Goal: Transaction & Acquisition: Book appointment/travel/reservation

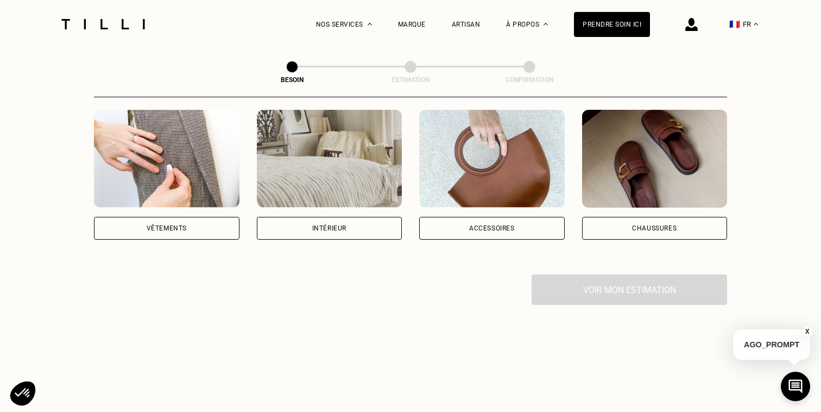
scroll to position [210, 0]
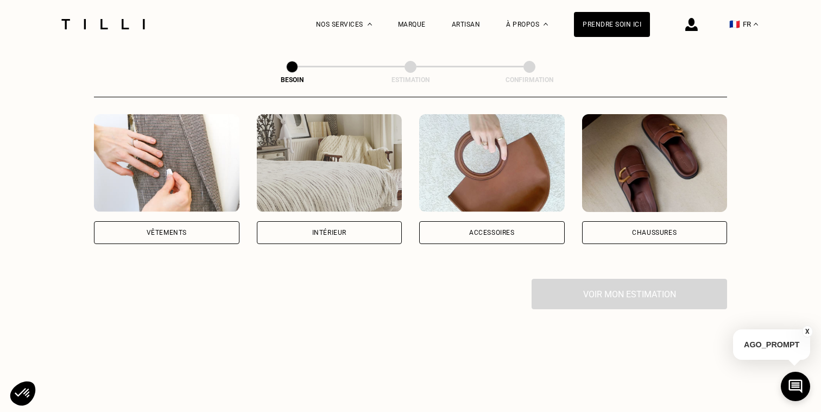
click at [596, 280] on div "Voir mon estimation" at bounding box center [410, 294] width 633 height 30
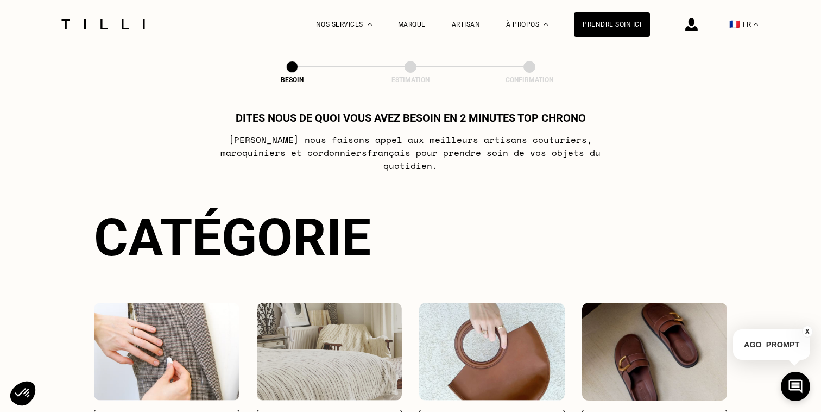
scroll to position [0, 0]
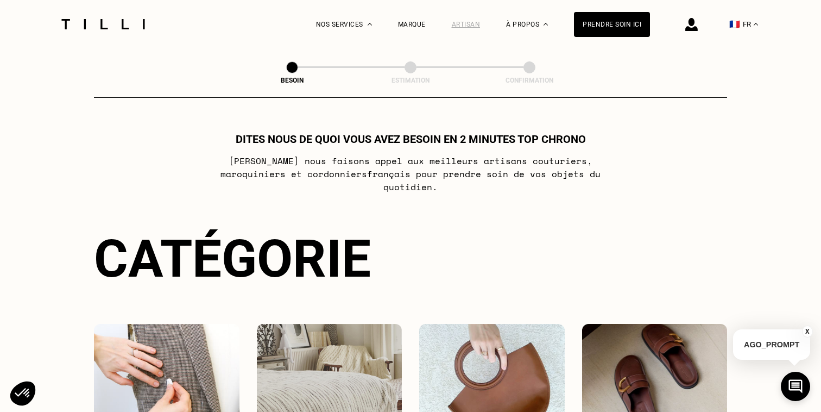
click at [468, 22] on div "Artisan" at bounding box center [466, 25] width 29 height 8
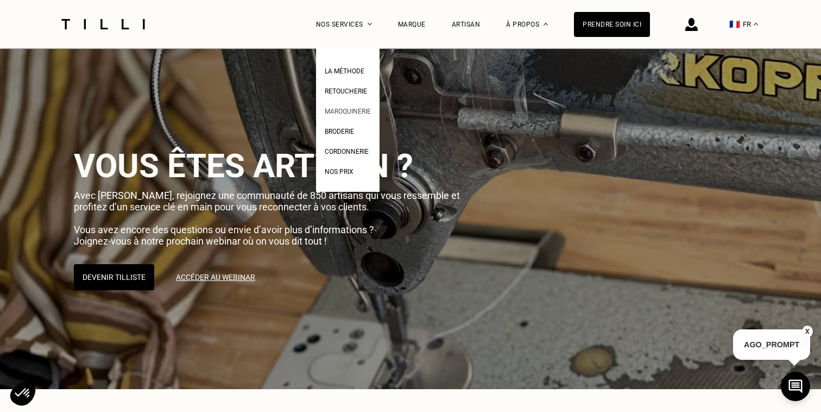
click at [350, 110] on span "Maroquinerie" at bounding box center [348, 112] width 46 height 8
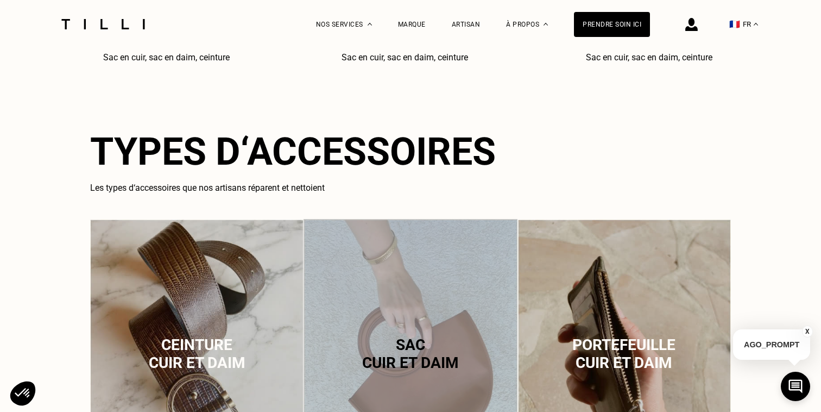
scroll to position [564, 0]
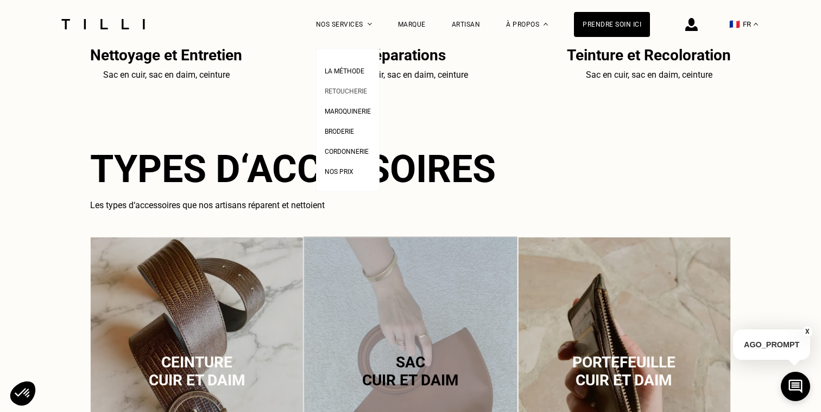
click at [347, 92] on span "Retoucherie" at bounding box center [346, 91] width 42 height 8
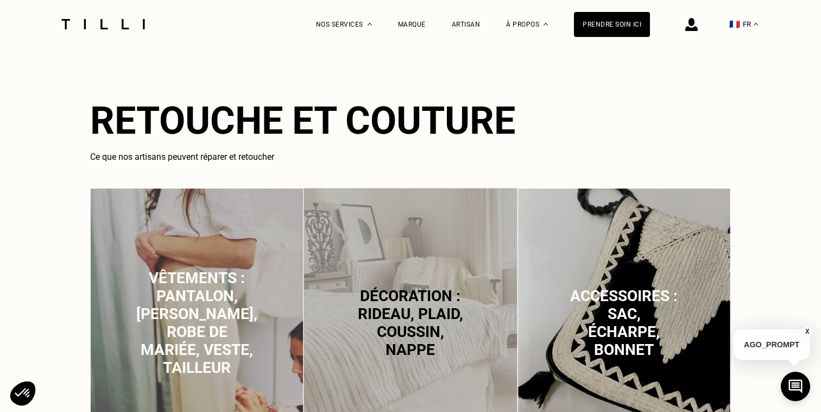
scroll to position [691, 0]
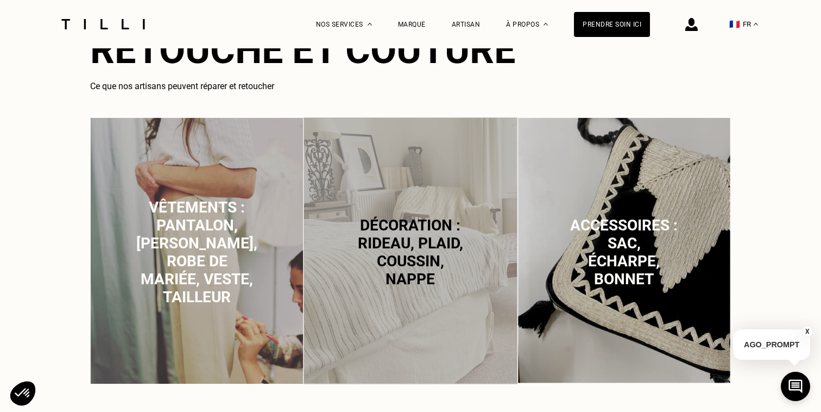
click at [392, 232] on span "Décoration : rideau, plaid, coussin, nappe" at bounding box center [410, 252] width 105 height 72
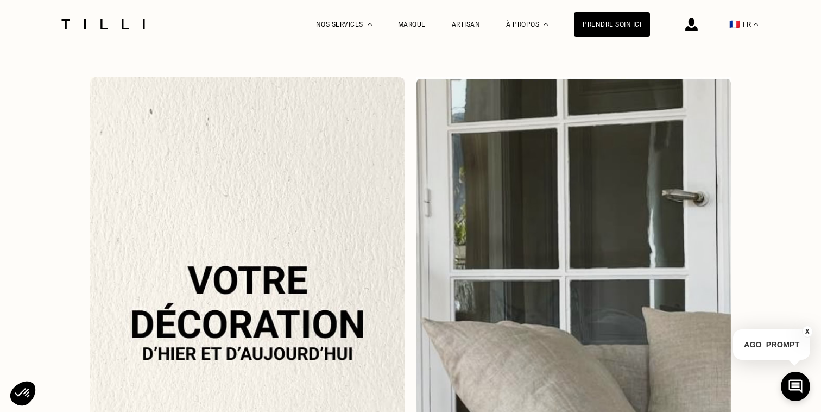
scroll to position [1074, 0]
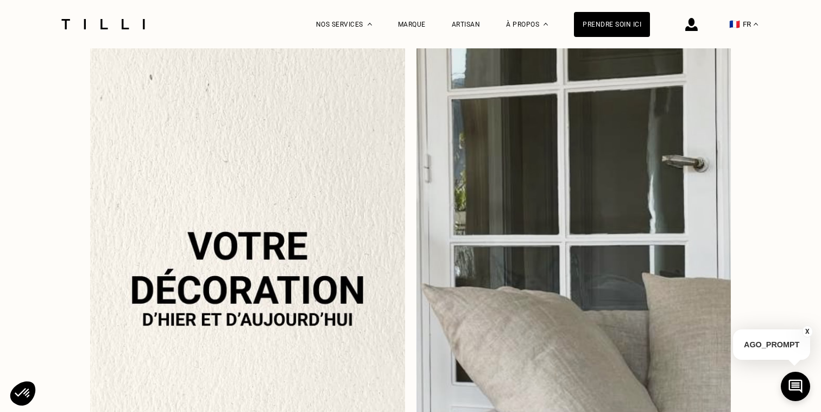
click at [359, 257] on img at bounding box center [247, 277] width 315 height 469
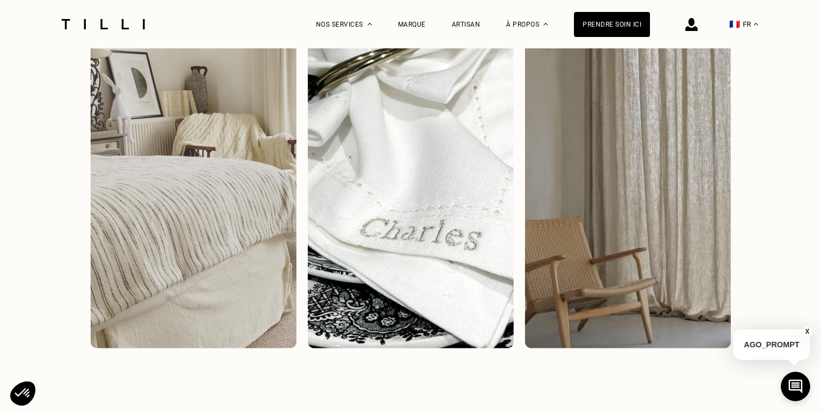
scroll to position [1569, 0]
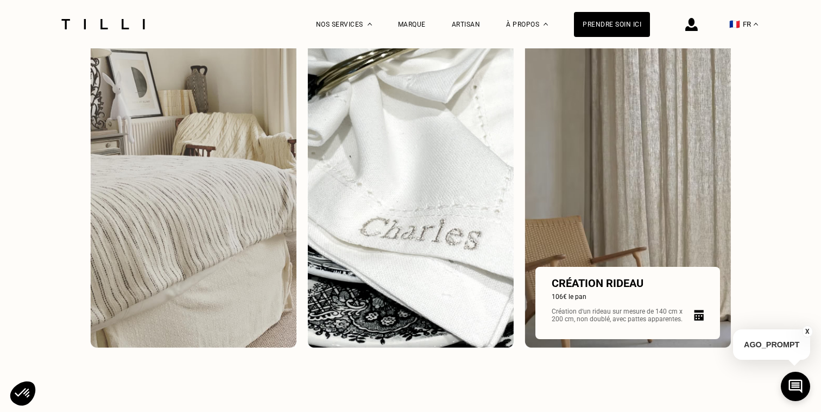
click at [632, 300] on div "Création rideau 106€ le pan Création d‘un rideau sur mesure de 140 cm x 200 cm,…" at bounding box center [628, 302] width 152 height 53
select select "FR"
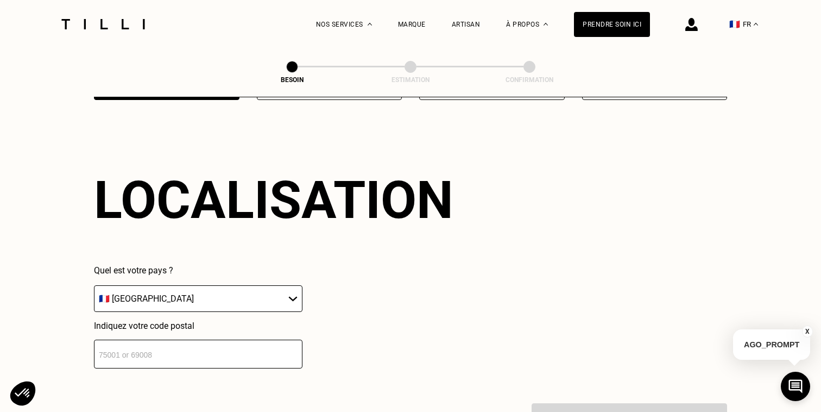
scroll to position [649, 0]
click at [220, 289] on select "🇩🇪 [GEOGRAPHIC_DATA] 🇦🇹 [GEOGRAPHIC_DATA] 🇧🇪 [GEOGRAPHIC_DATA] 🇧🇬 Bulgarie 🇨🇾 C…" at bounding box center [198, 298] width 209 height 27
click at [94, 285] on select "🇩🇪 [GEOGRAPHIC_DATA] 🇦🇹 [GEOGRAPHIC_DATA] 🇧🇪 [GEOGRAPHIC_DATA] 🇧🇬 Bulgarie 🇨🇾 C…" at bounding box center [198, 298] width 209 height 27
click at [198, 339] on input "number" at bounding box center [198, 353] width 209 height 29
type input "69004"
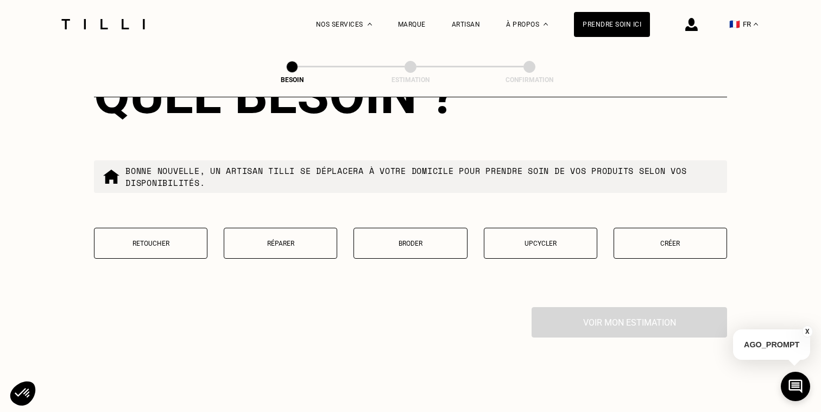
scroll to position [1023, 0]
click at [146, 238] on p "Retoucher" at bounding box center [151, 242] width 102 height 8
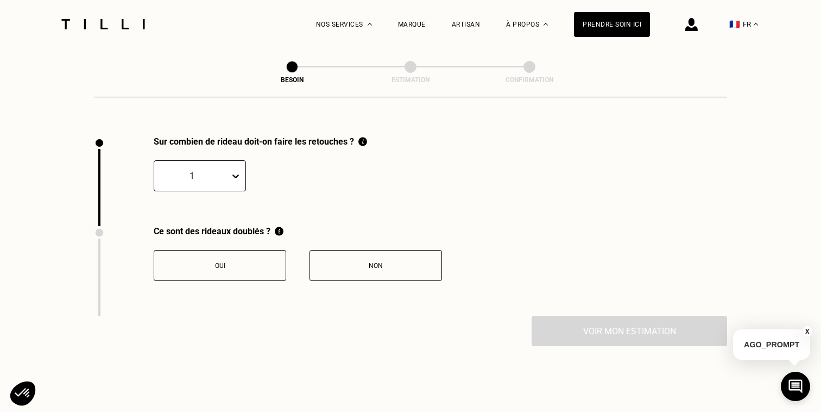
scroll to position [1195, 0]
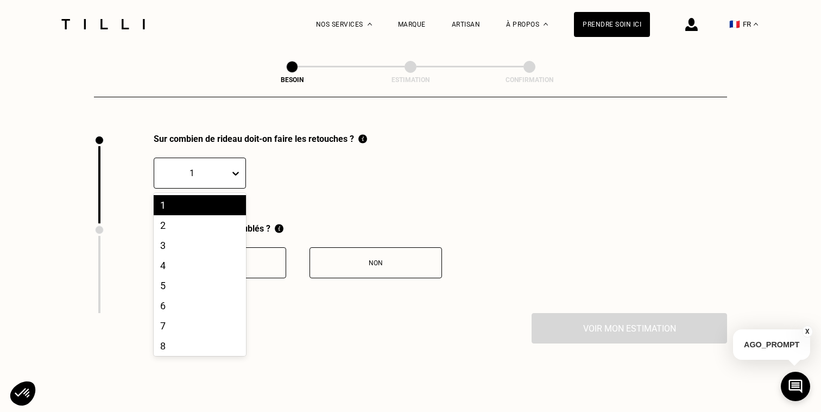
click at [206, 167] on div at bounding box center [192, 173] width 65 height 12
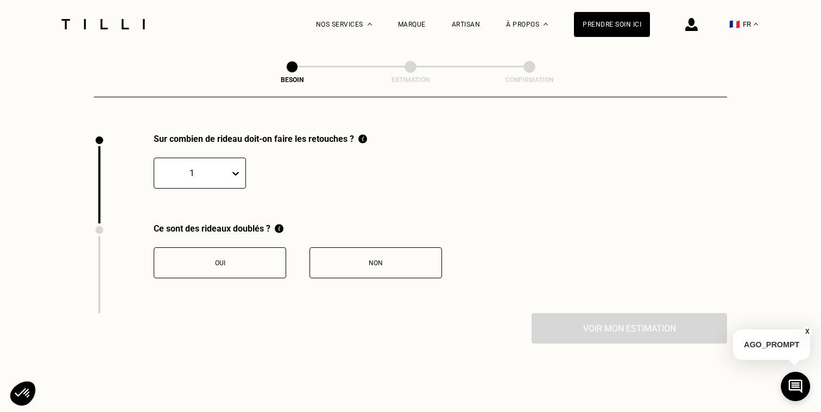
click at [206, 167] on div at bounding box center [192, 173] width 65 height 12
click at [215, 259] on div "Oui" at bounding box center [220, 263] width 121 height 8
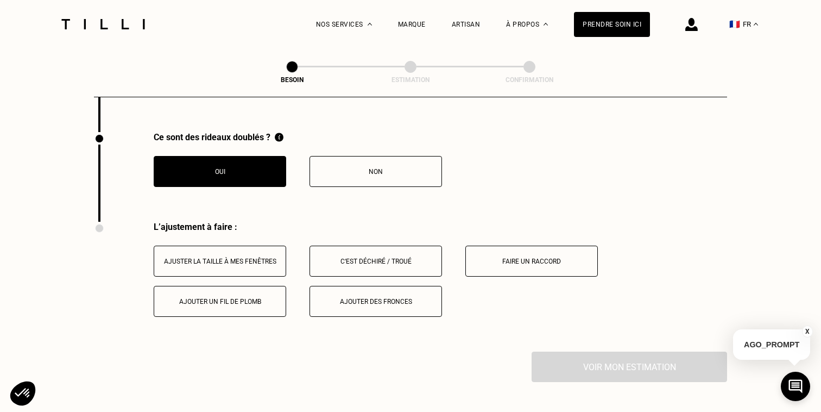
scroll to position [1374, 0]
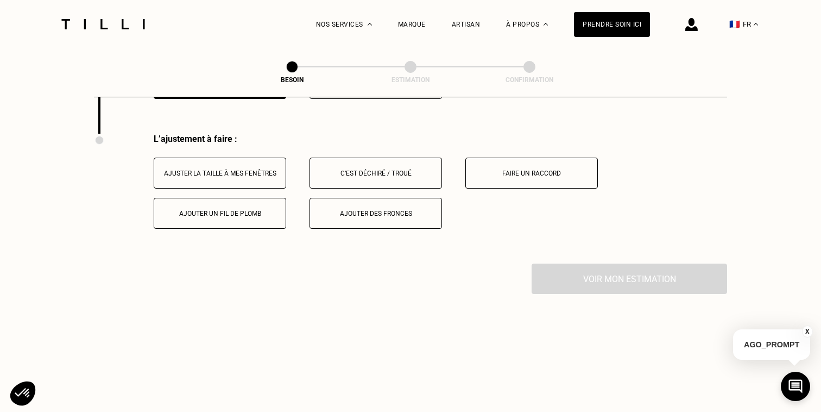
click at [223, 166] on button "Ajuster la taille à mes fenêtres" at bounding box center [220, 173] width 133 height 31
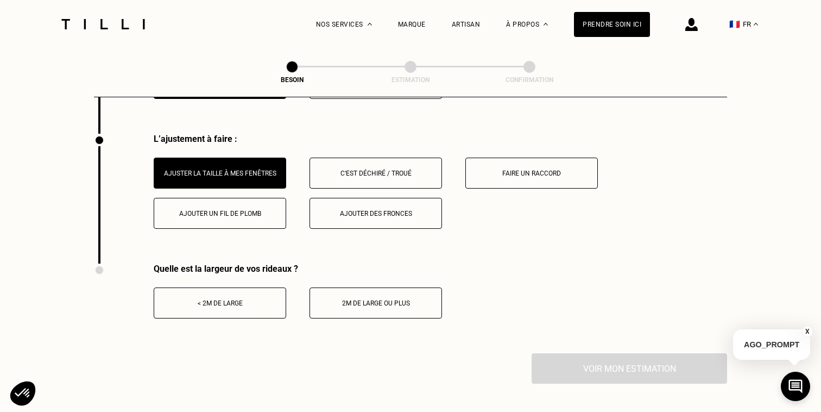
click at [351, 300] on button "2m de large ou plus" at bounding box center [376, 302] width 133 height 31
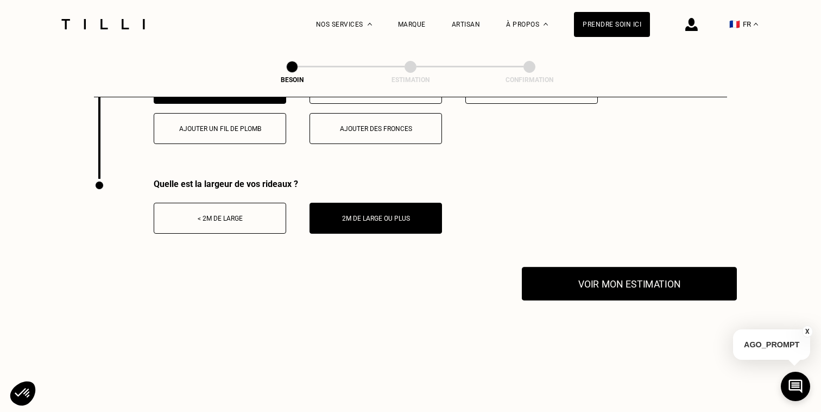
scroll to position [1460, 0]
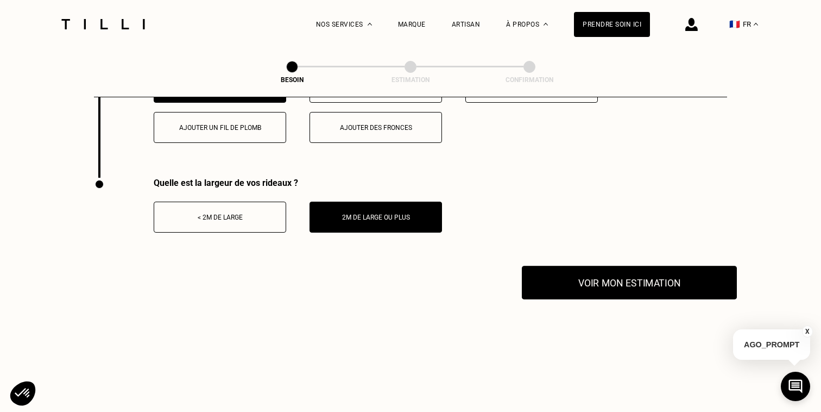
click at [612, 275] on button "Voir mon estimation" at bounding box center [629, 283] width 215 height 34
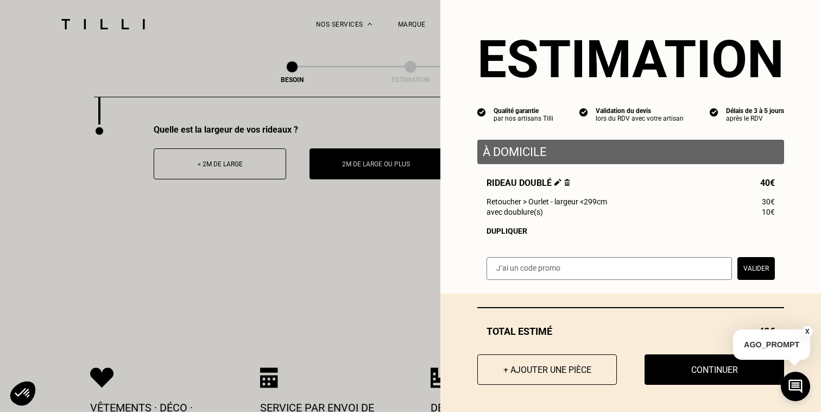
scroll to position [1515, 0]
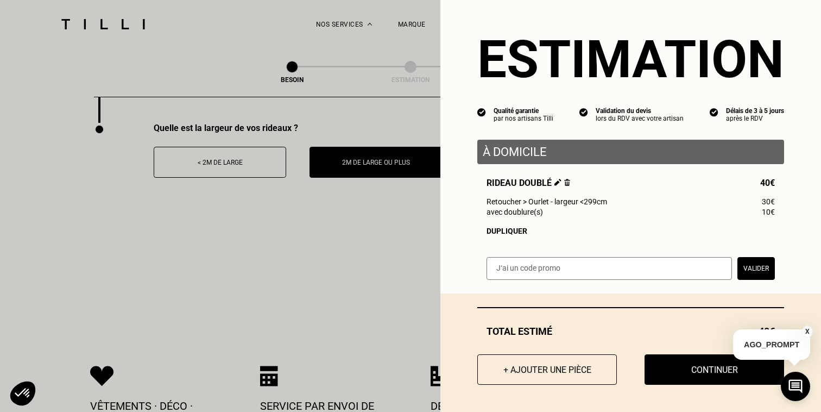
click at [810, 330] on button "X" at bounding box center [807, 331] width 11 height 12
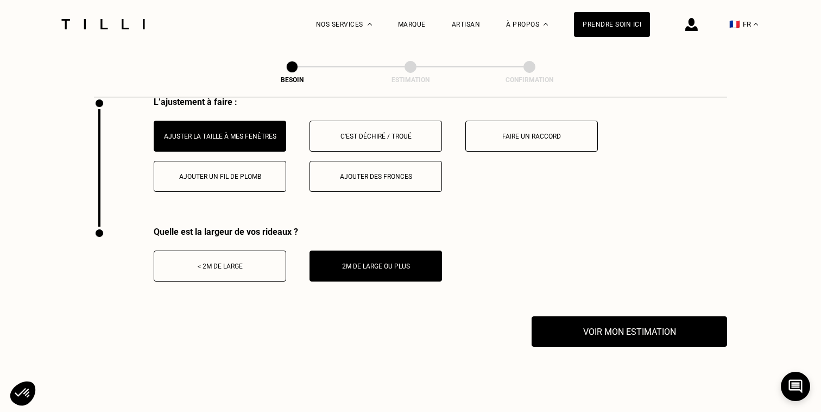
scroll to position [1412, 0]
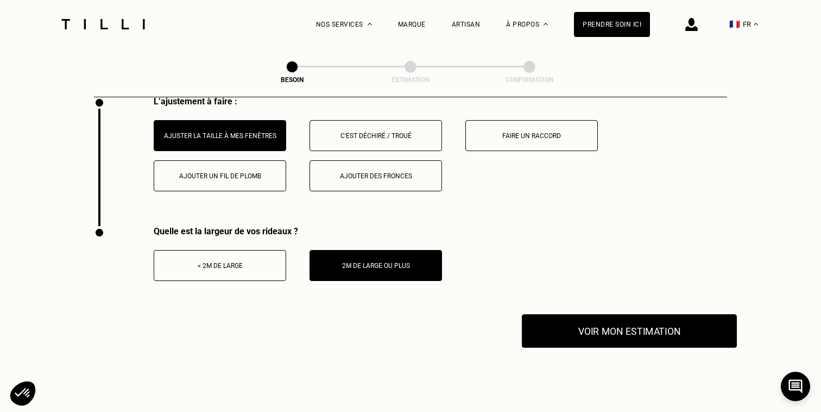
click at [609, 319] on button "Voir mon estimation" at bounding box center [629, 331] width 215 height 34
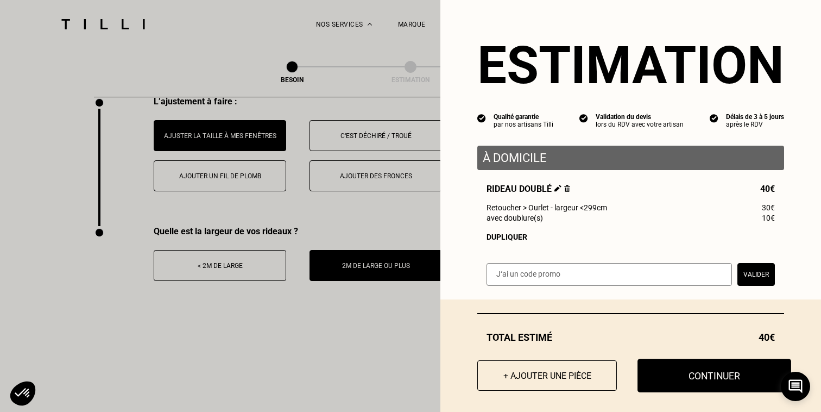
click at [698, 371] on button "Continuer" at bounding box center [715, 376] width 154 height 34
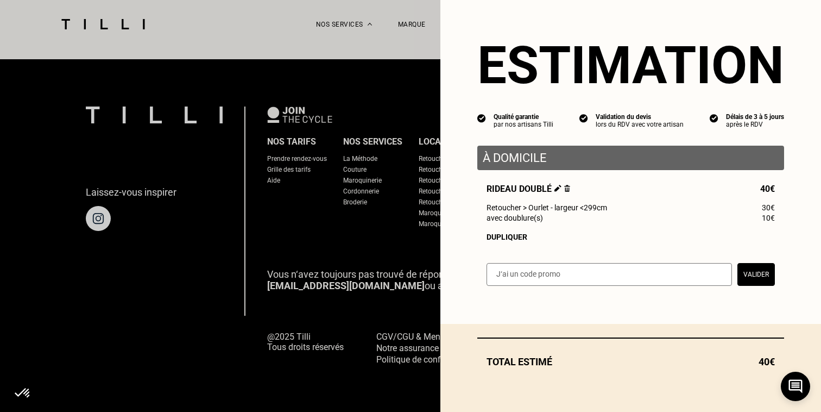
scroll to position [686, 0]
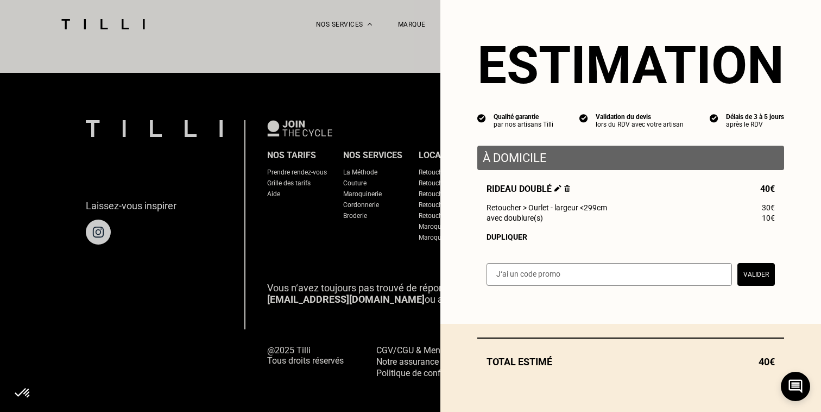
select select "FR"
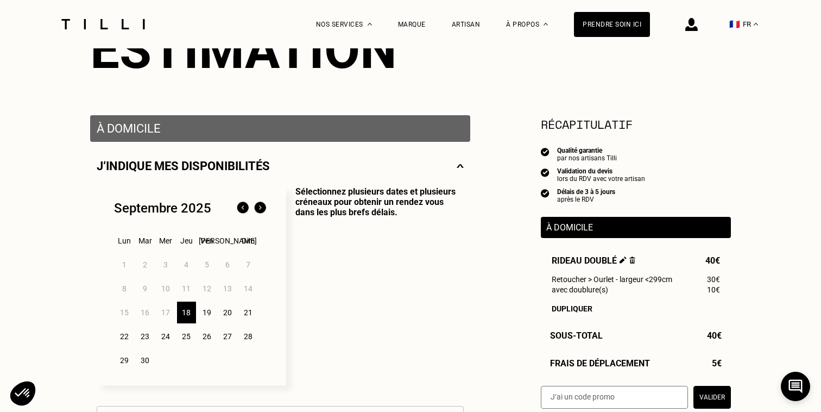
scroll to position [151, 0]
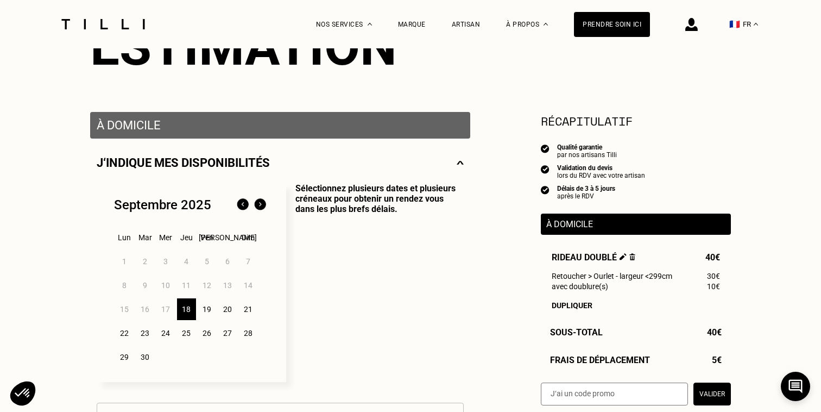
click at [187, 336] on div "25" at bounding box center [186, 333] width 19 height 22
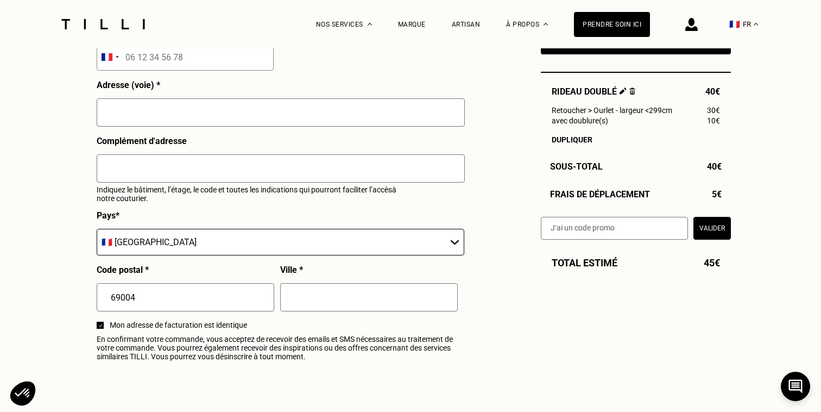
scroll to position [1152, 0]
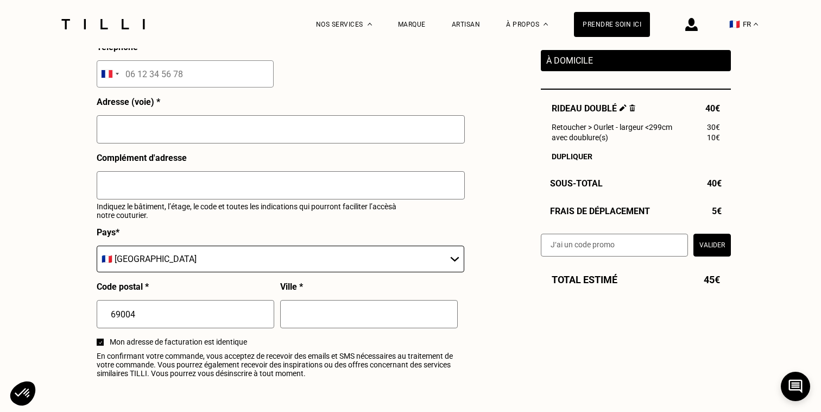
click at [313, 313] on input "text" at bounding box center [369, 314] width 178 height 28
type input "[GEOGRAPHIC_DATA]"
type input "Thibault"
type input "Rebaudet"
type input "[EMAIL_ADDRESS][DOMAIN_NAME]"
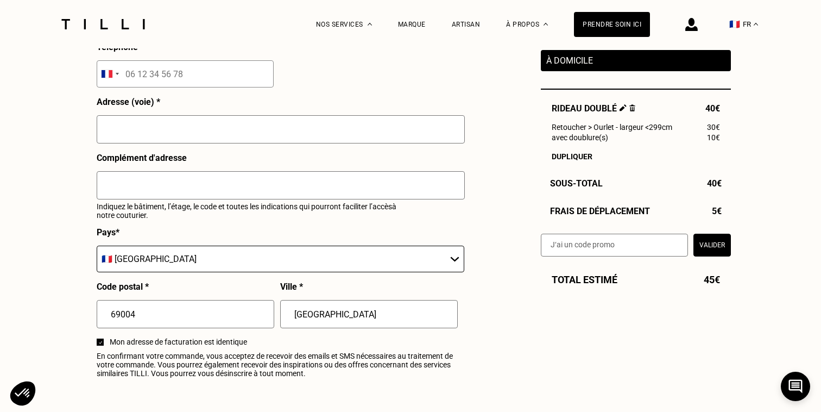
type input "06 59 63 99 37"
type input "[STREET_ADDRESS][PERSON_NAME]"
type input "Impasse DEVIC"
click at [210, 133] on input "[STREET_ADDRESS][PERSON_NAME]" at bounding box center [281, 129] width 368 height 28
type input "[STREET_ADDRESS][PERSON_NAME]"
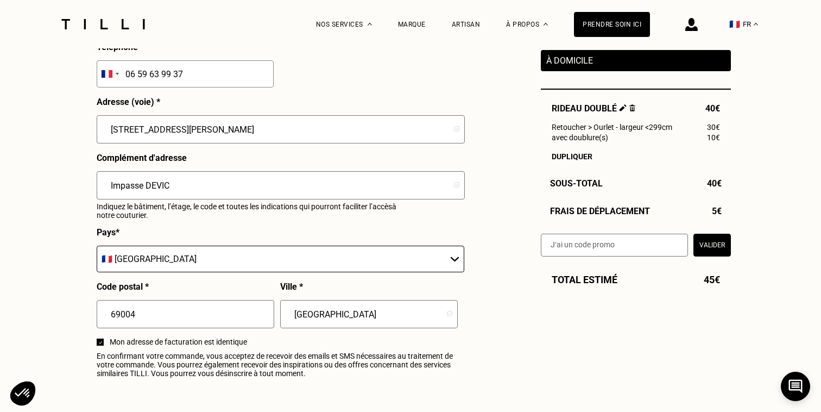
click at [316, 96] on div "Prénom * [PERSON_NAME] Nom * Rebaudet Adresse mail * [EMAIL_ADDRESS][DOMAIN_NAM…" at bounding box center [280, 156] width 367 height 453
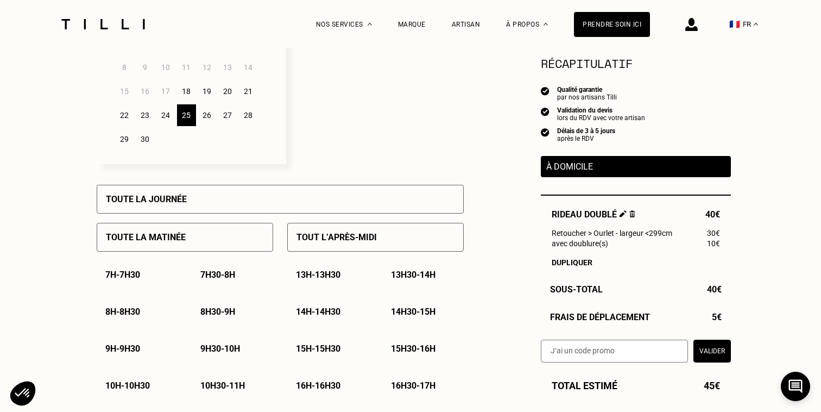
scroll to position [379, 0]
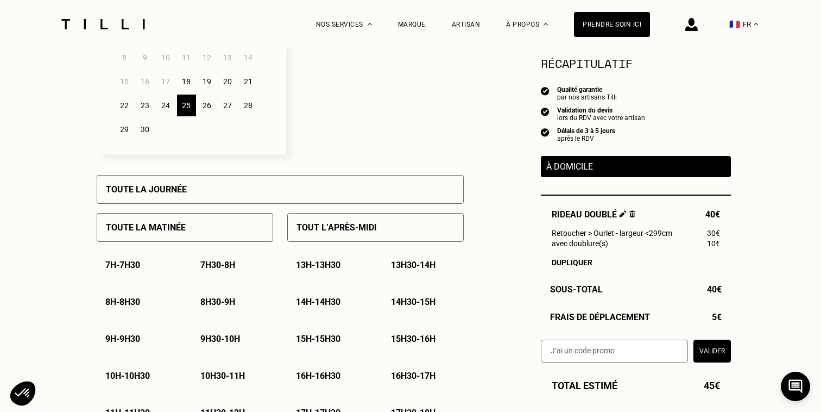
click at [213, 341] on p "9h30 - 10h" at bounding box center [220, 339] width 40 height 10
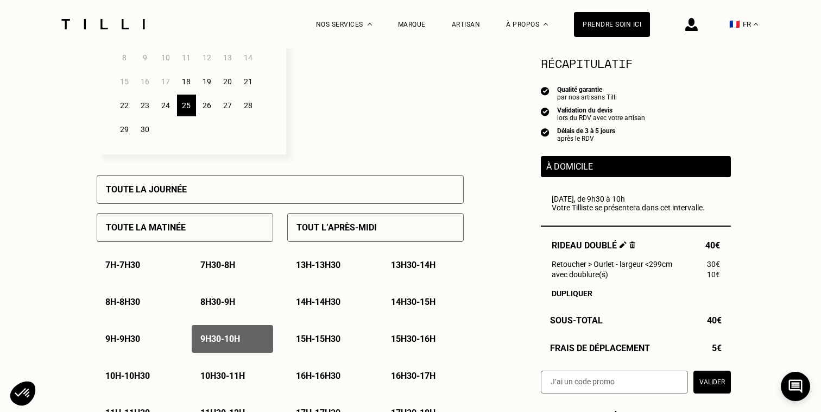
click at [142, 374] on p "10h - 10h30" at bounding box center [127, 375] width 45 height 10
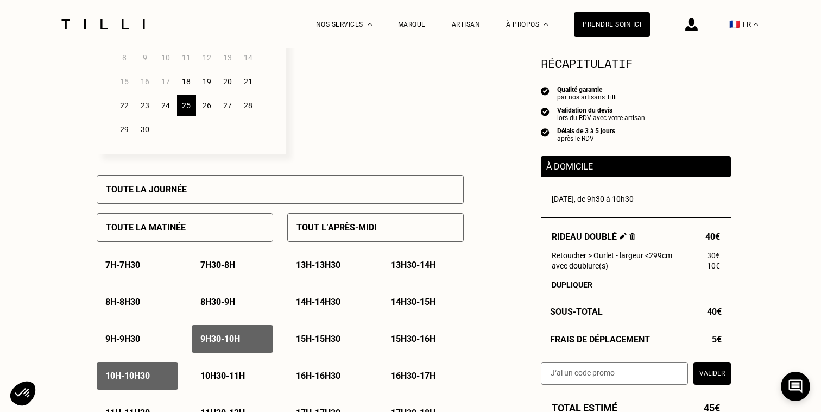
click at [230, 342] on p "9h30 - 10h" at bounding box center [220, 339] width 40 height 10
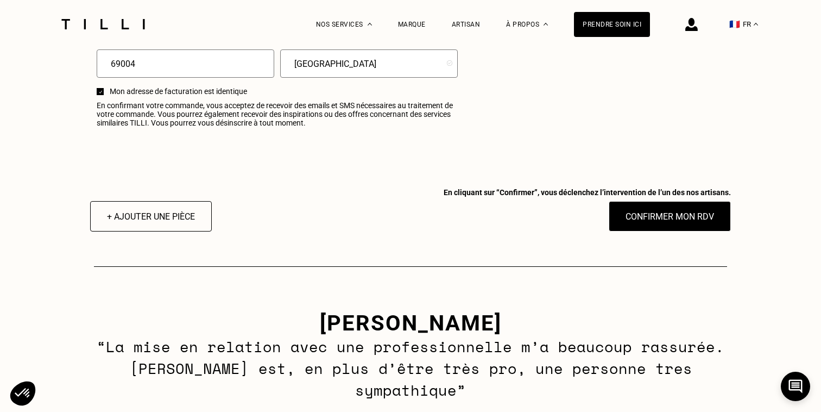
scroll to position [1403, 0]
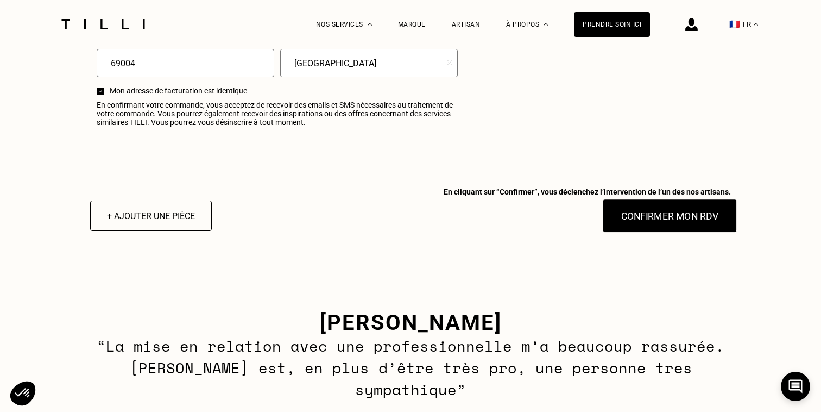
click at [657, 221] on button "Confirmer mon RDV" at bounding box center [670, 216] width 135 height 34
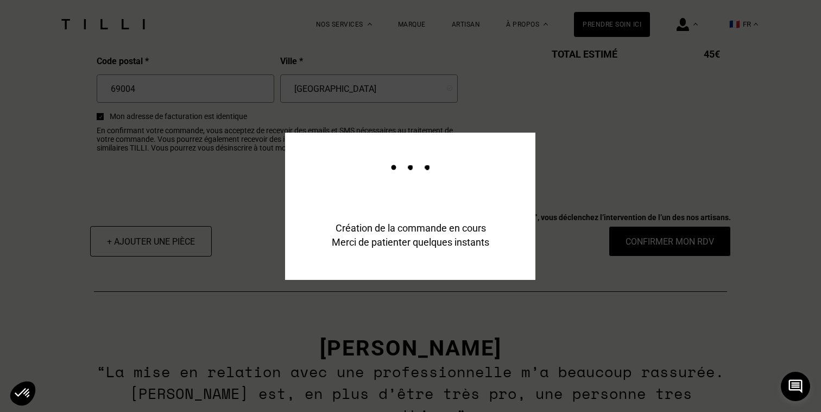
scroll to position [1429, 0]
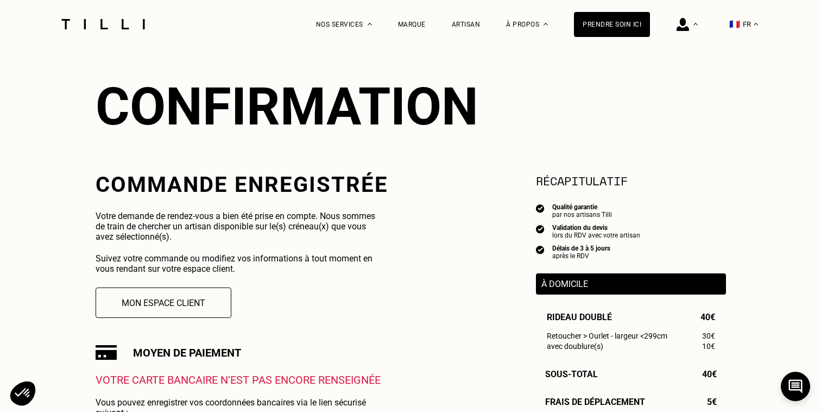
scroll to position [130, 0]
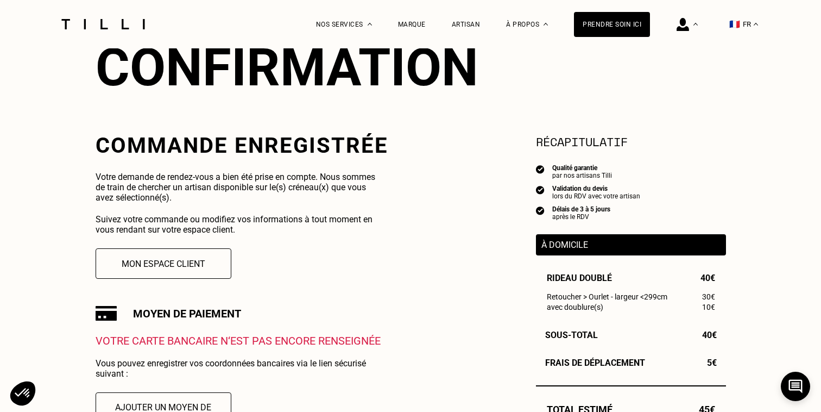
click at [548, 244] on p "À domicile" at bounding box center [631, 245] width 179 height 10
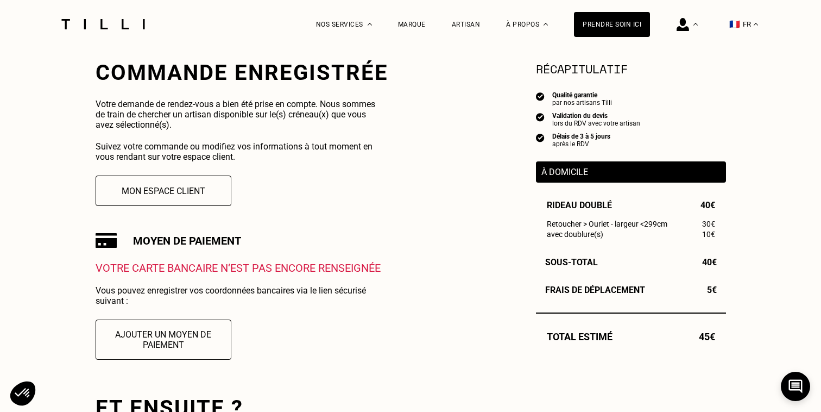
scroll to position [204, 0]
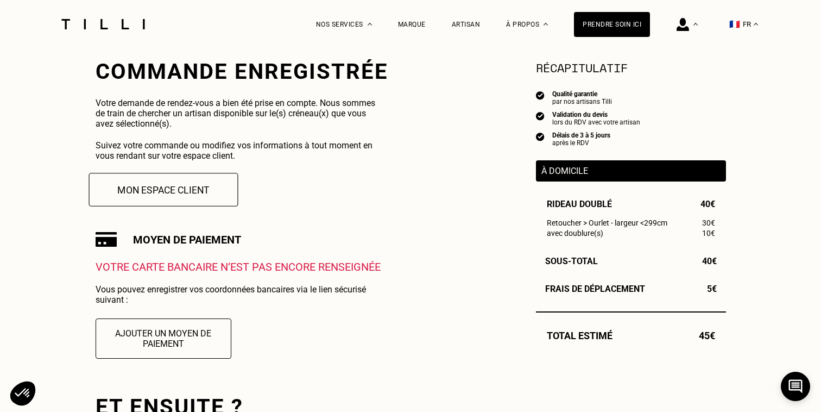
click at [149, 189] on button "Mon espace client" at bounding box center [163, 190] width 149 height 34
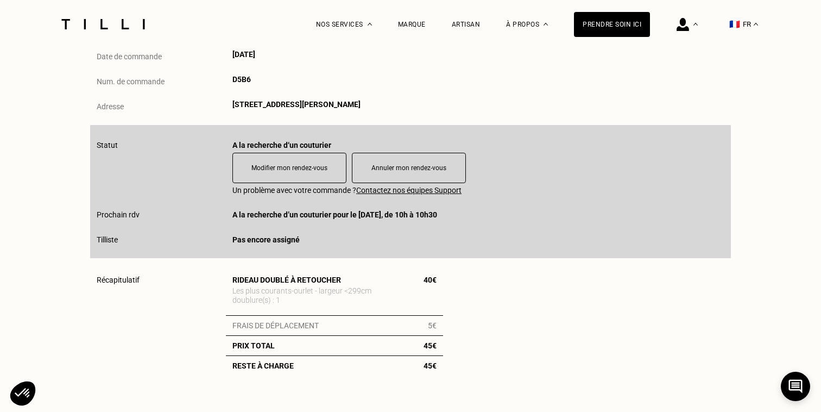
scroll to position [191, 0]
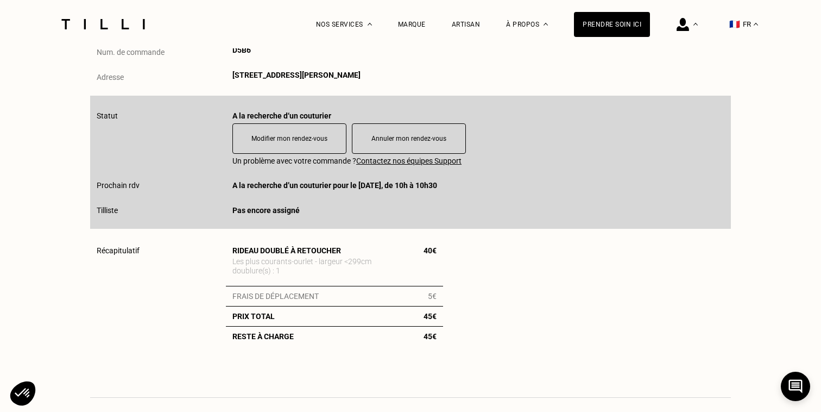
click at [259, 253] on p "Rideau doublé à retoucher" at bounding box center [286, 250] width 109 height 9
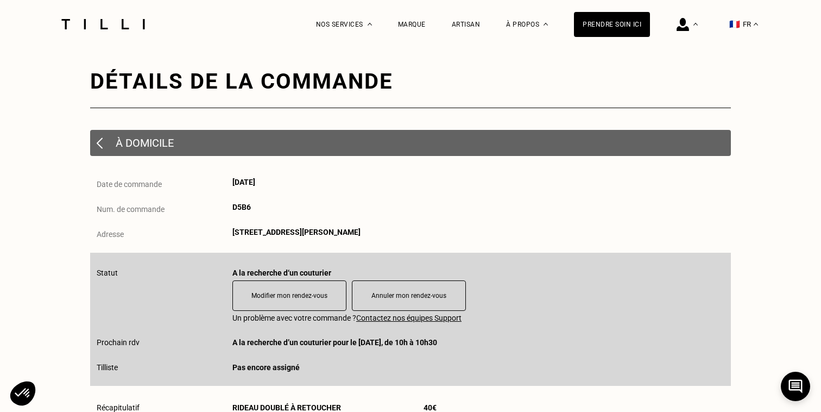
scroll to position [39, 0]
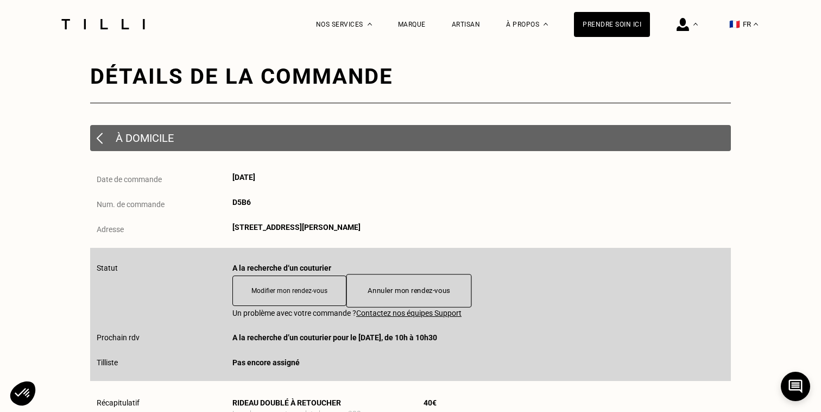
click at [399, 298] on button "Annuler mon rendez-vous" at bounding box center [409, 291] width 125 height 34
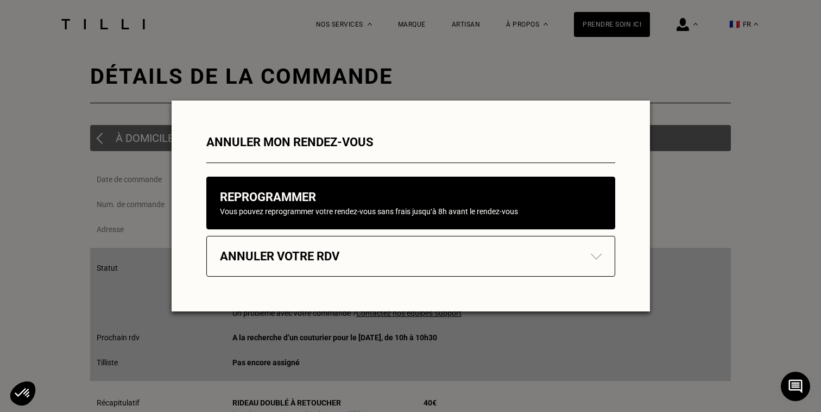
click at [389, 263] on div "Annuler votre rdv" at bounding box center [411, 256] width 382 height 14
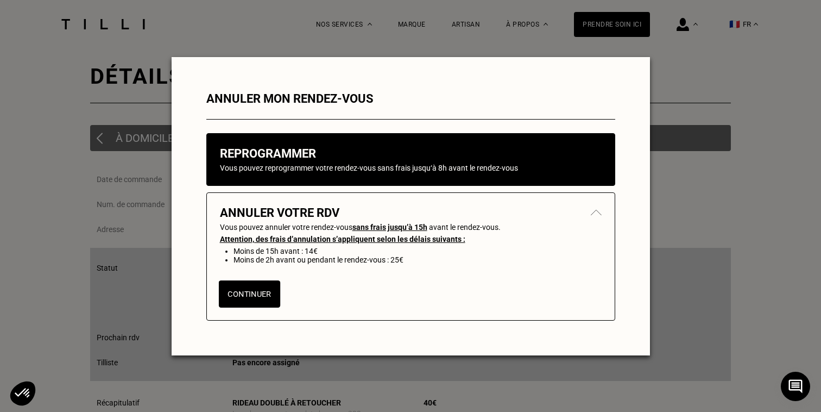
click at [262, 293] on button "Continuer" at bounding box center [248, 293] width 61 height 27
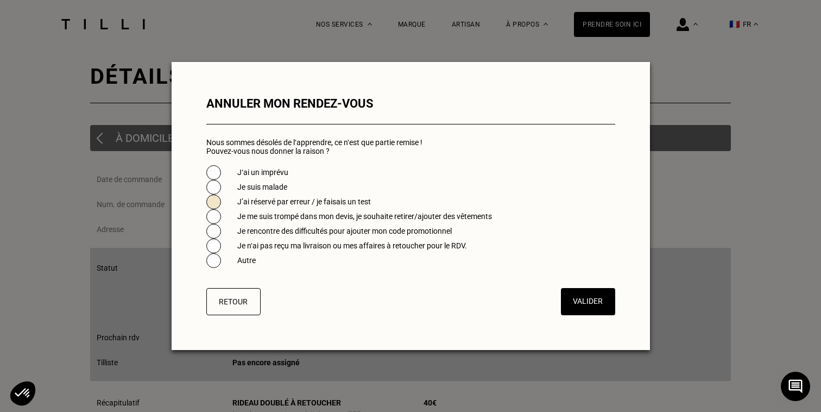
click at [210, 202] on span at bounding box center [213, 201] width 15 height 15
click at [579, 303] on button "Valider" at bounding box center [588, 301] width 56 height 28
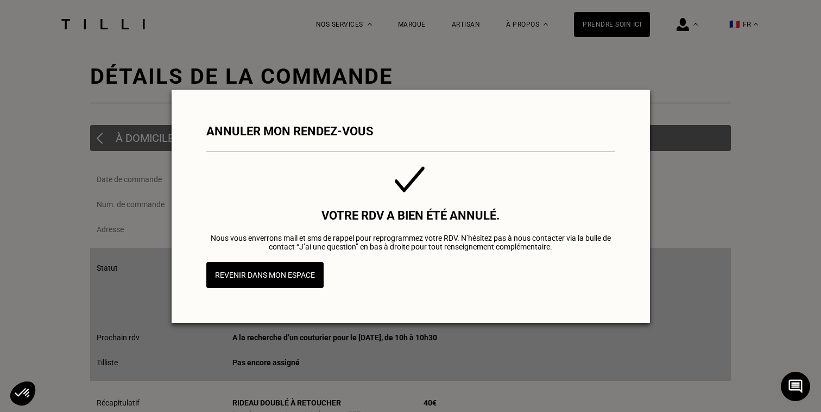
scroll to position [0, 0]
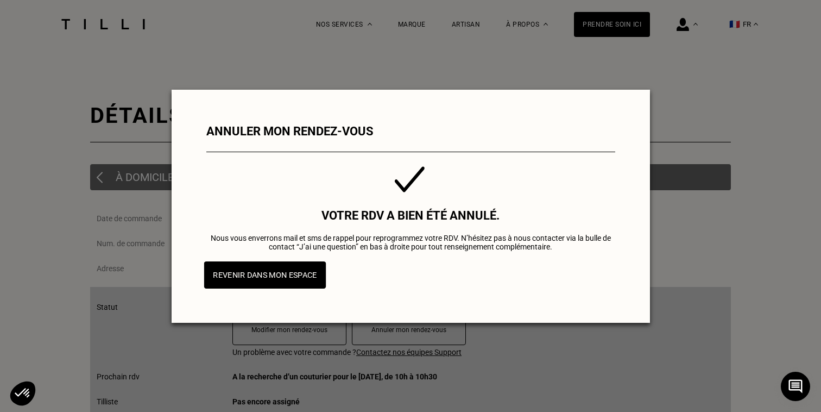
click at [290, 279] on button "Revenir dans mon espace" at bounding box center [265, 274] width 122 height 27
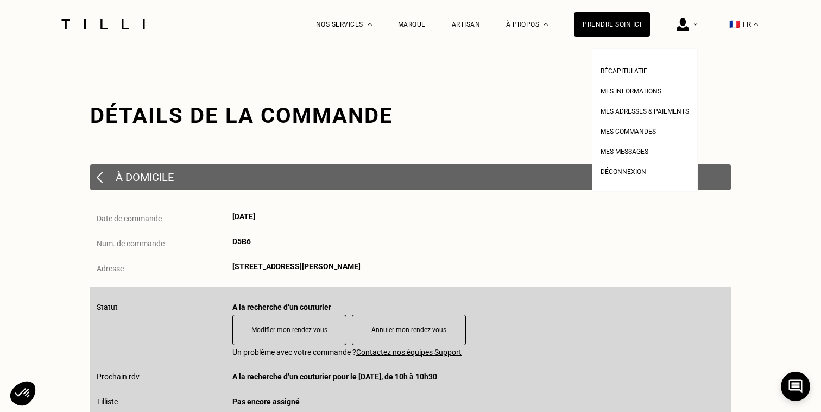
click at [689, 24] on img at bounding box center [683, 24] width 12 height 13
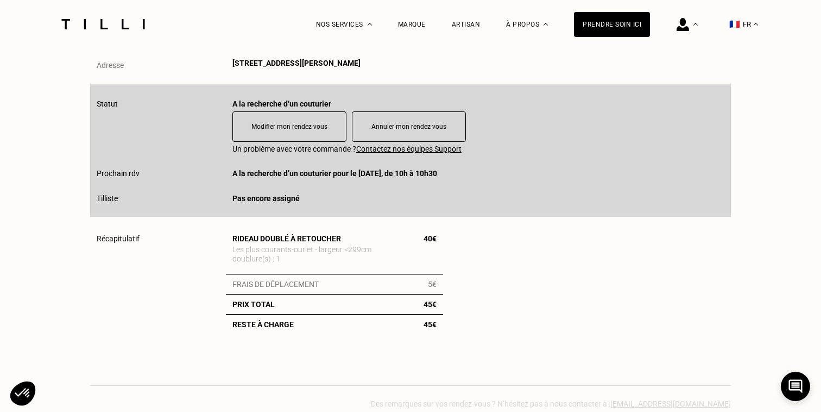
scroll to position [196, 0]
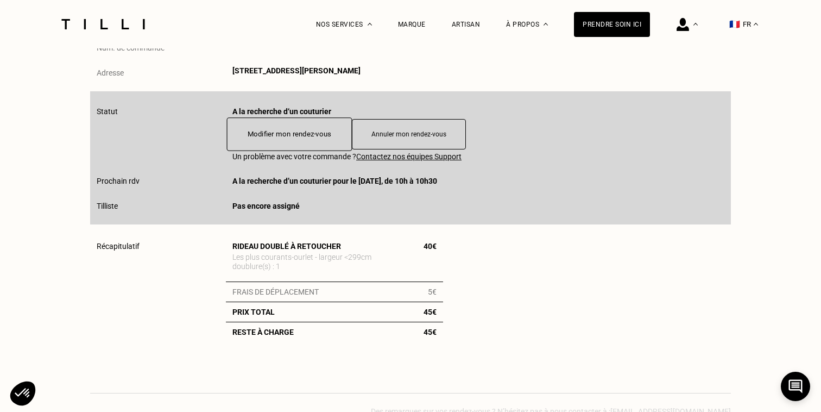
click at [266, 141] on button "Modifier mon rendez-vous" at bounding box center [289, 134] width 125 height 34
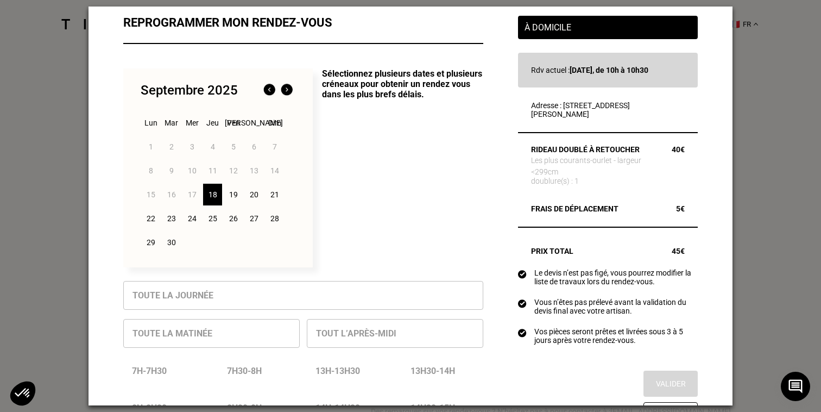
scroll to position [0, 0]
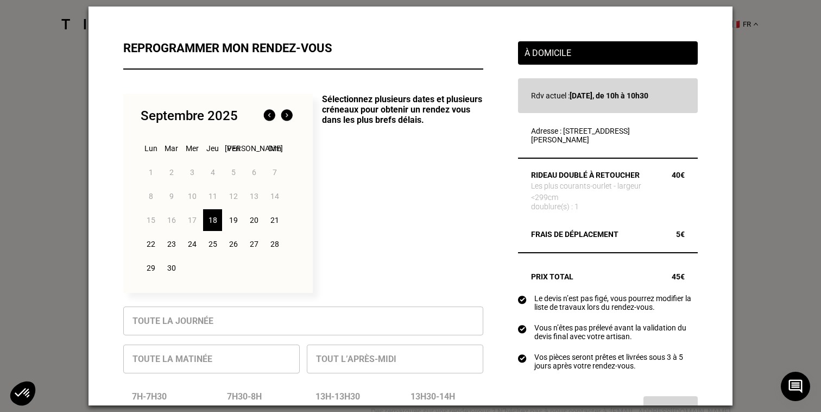
click at [551, 48] on p "À domicile" at bounding box center [608, 53] width 167 height 10
click at [551, 81] on div "Rdv actuel : [DATE], de 10h à 10h30" at bounding box center [608, 95] width 180 height 35
click at [566, 202] on p "Les plus courants - ourlet - largeur <299cm" at bounding box center [592, 190] width 123 height 23
click at [561, 236] on div "À domicile [GEOGRAPHIC_DATA] actuel : [DATE], de 10h à 10h30 Adresse : [STREET_…" at bounding box center [608, 410] width 180 height 739
click at [211, 222] on div "18" at bounding box center [212, 220] width 19 height 22
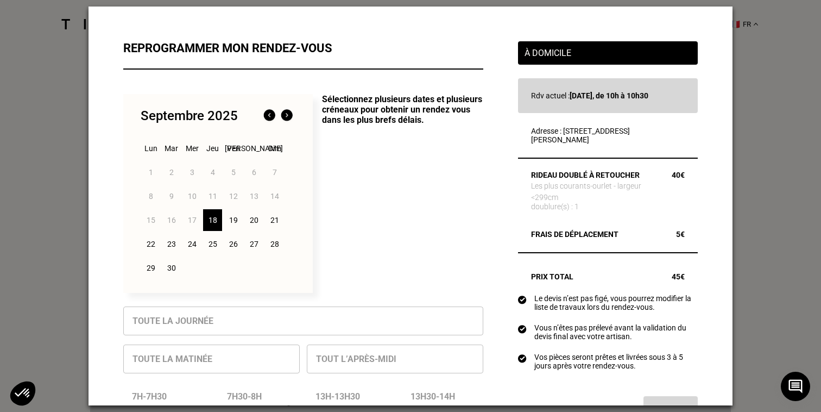
click at [552, 64] on div "À domicile" at bounding box center [608, 52] width 180 height 23
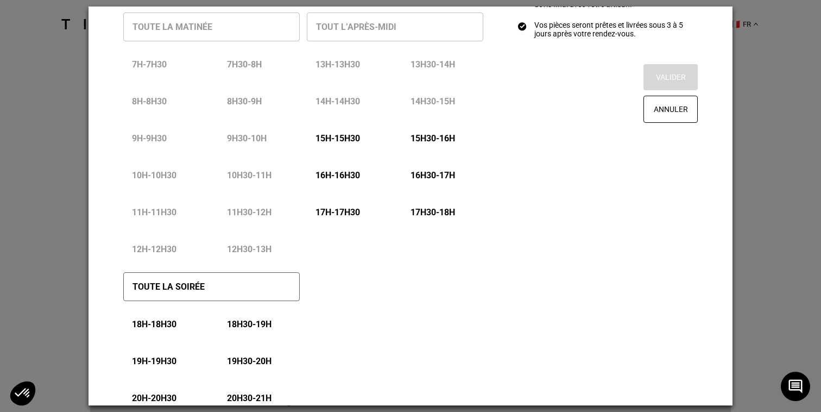
scroll to position [338, 0]
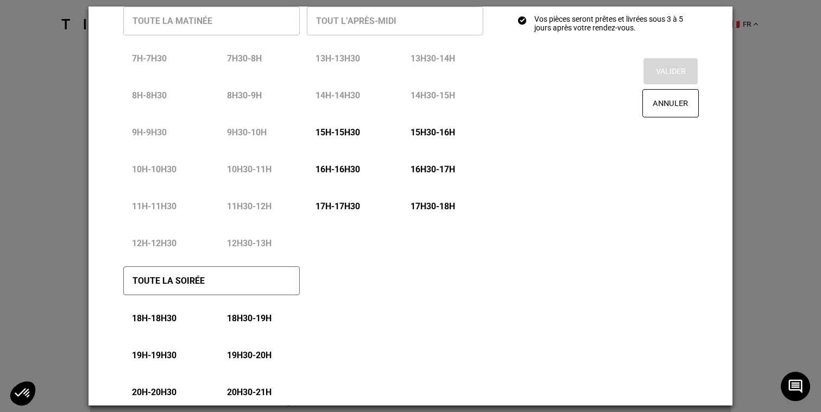
click at [657, 117] on button "Annuler" at bounding box center [671, 103] width 56 height 28
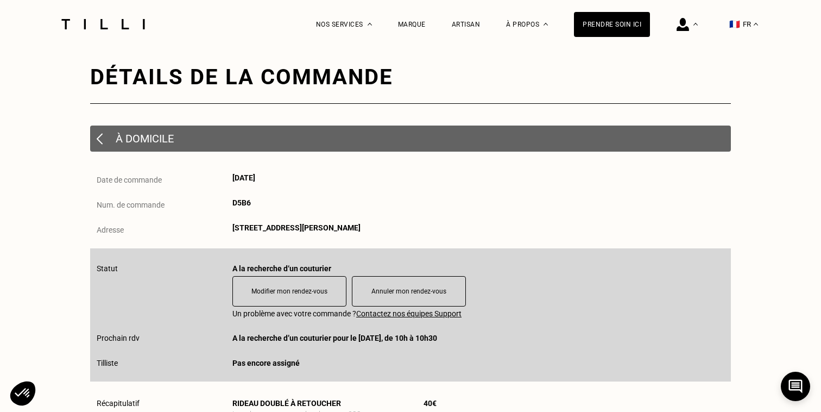
scroll to position [39, 0]
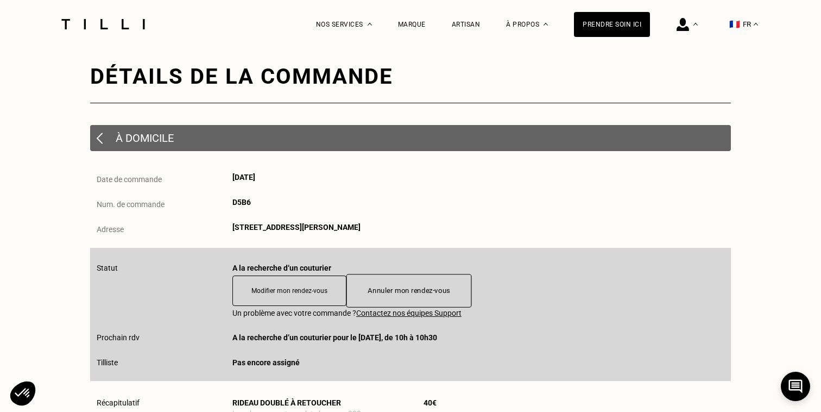
click at [416, 290] on button "Annuler mon rendez-vous" at bounding box center [409, 291] width 125 height 34
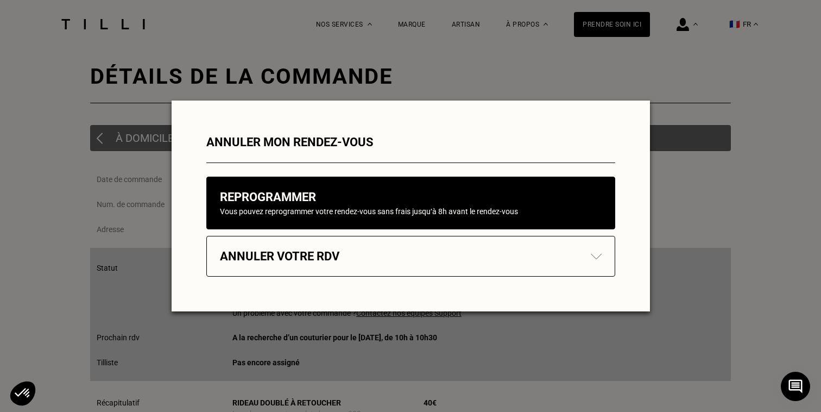
click at [343, 259] on div "Annuler votre rdv" at bounding box center [411, 256] width 382 height 14
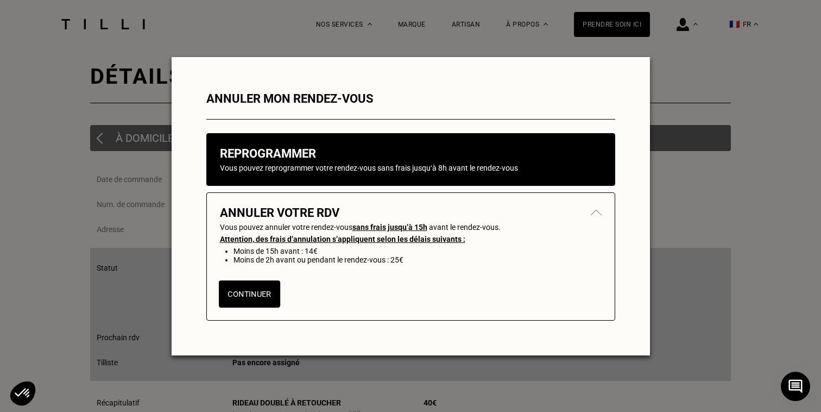
click at [251, 293] on button "Continuer" at bounding box center [248, 293] width 61 height 27
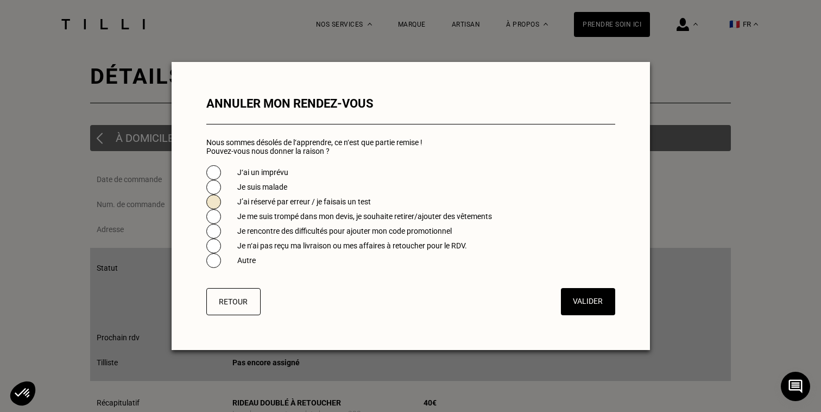
click at [213, 205] on span at bounding box center [213, 201] width 15 height 15
click at [578, 313] on button "Valider" at bounding box center [588, 301] width 56 height 28
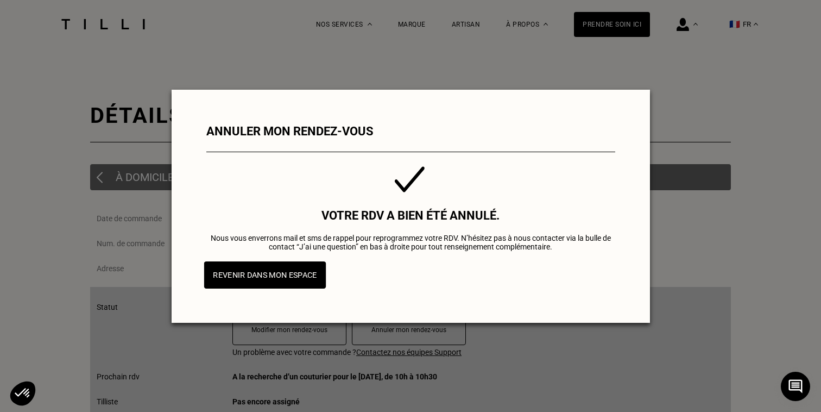
click at [315, 288] on button "Revenir dans mon espace" at bounding box center [265, 274] width 122 height 27
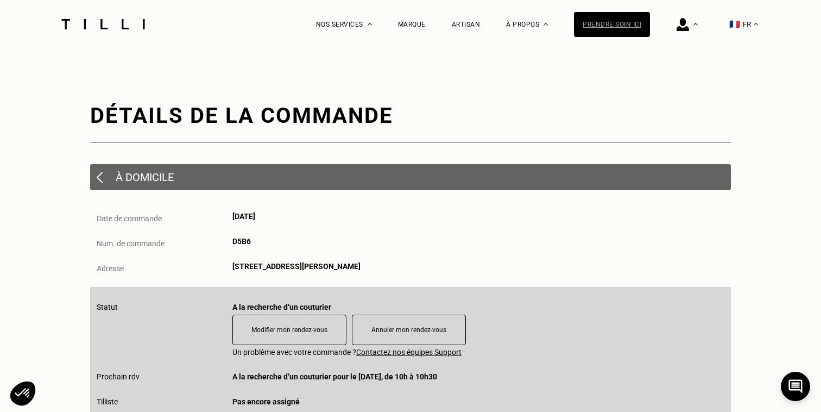
click at [618, 21] on div "Prendre soin ici" at bounding box center [612, 24] width 76 height 25
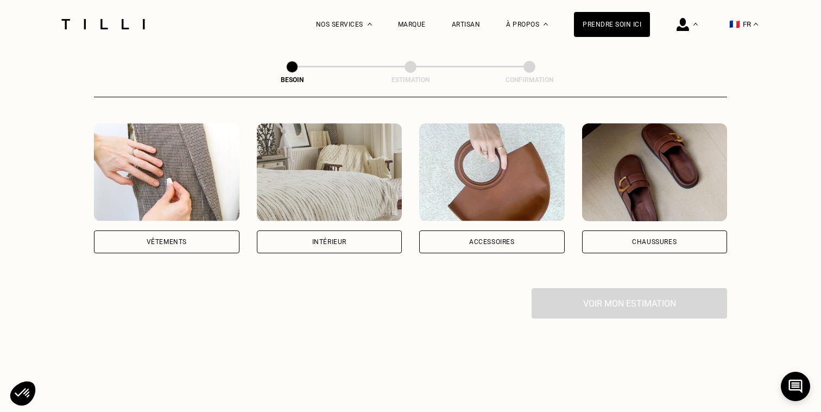
scroll to position [153, 0]
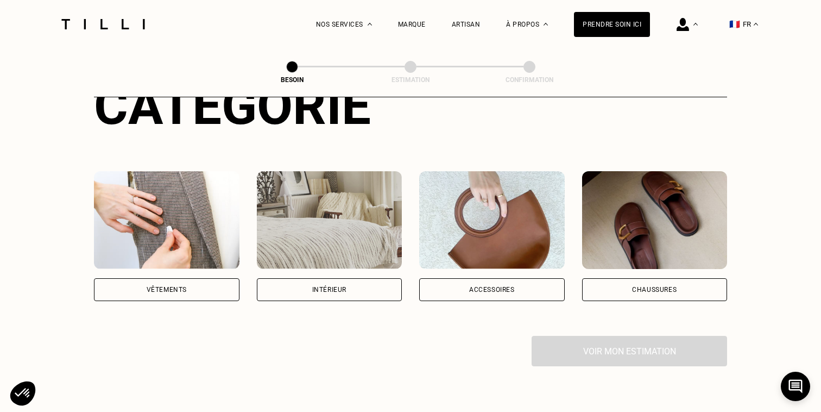
click at [343, 196] on img at bounding box center [330, 220] width 146 height 98
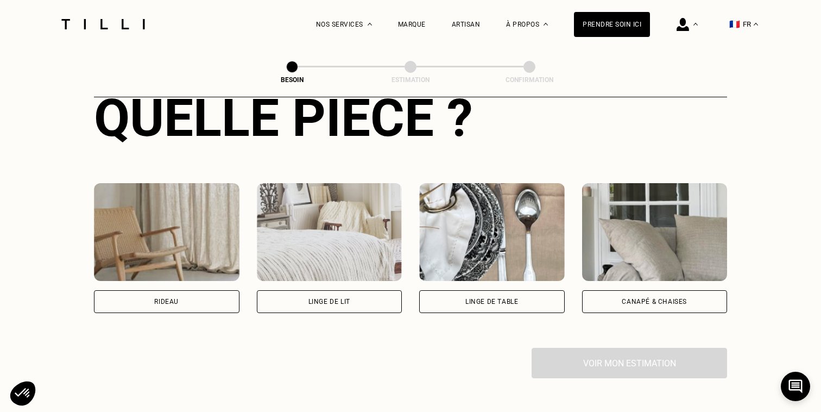
scroll to position [441, 0]
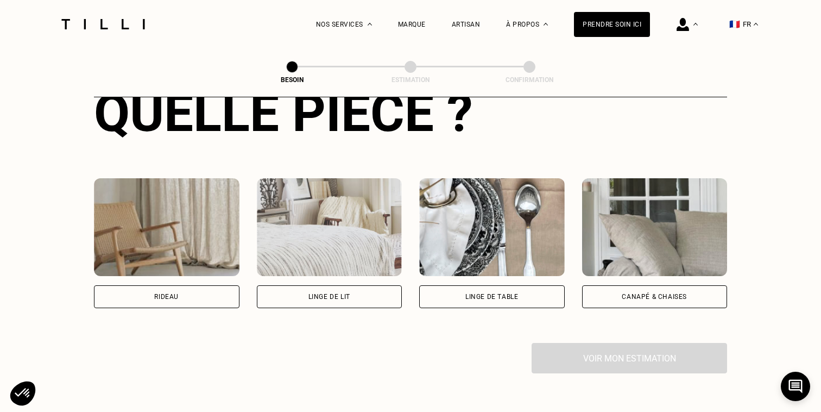
click at [128, 232] on img at bounding box center [167, 227] width 146 height 98
select select "FR"
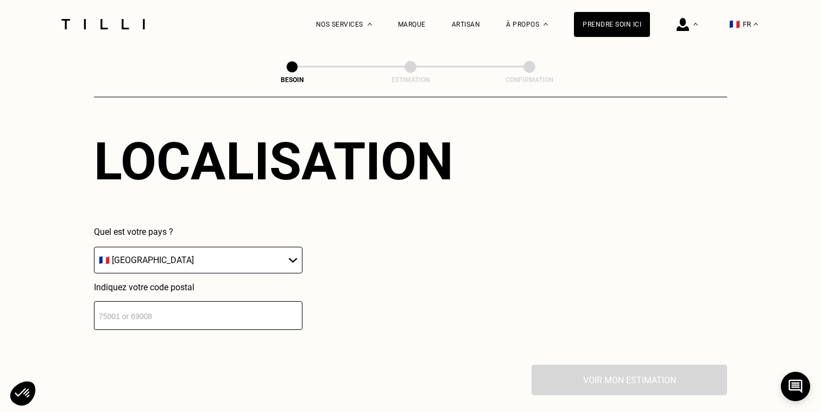
scroll to position [714, 0]
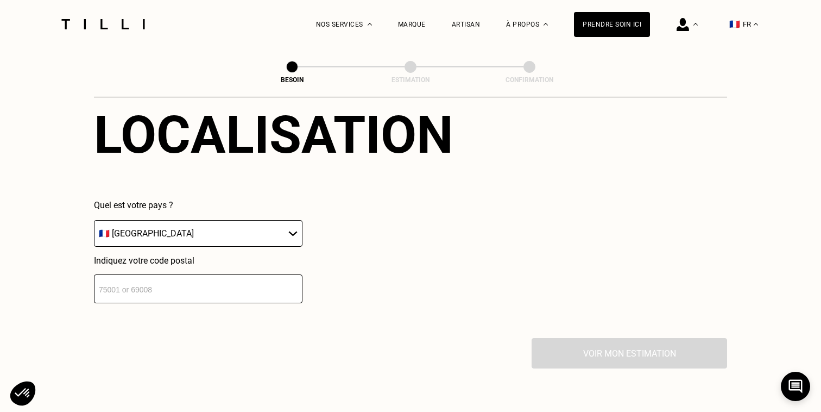
click at [130, 277] on input "number" at bounding box center [198, 288] width 209 height 29
type input "69004"
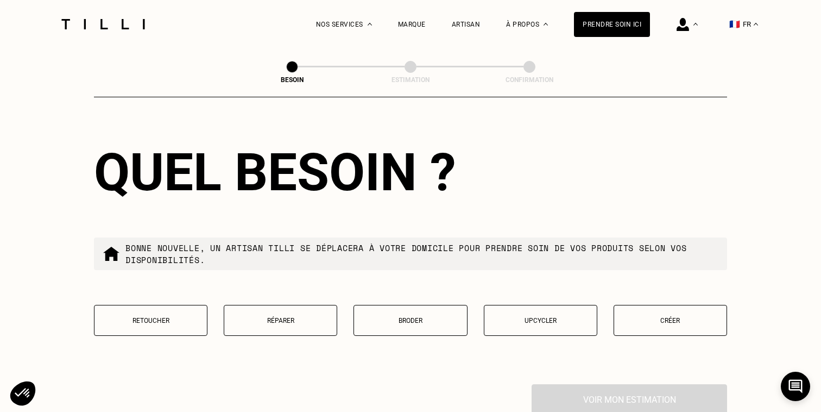
scroll to position [1002, 0]
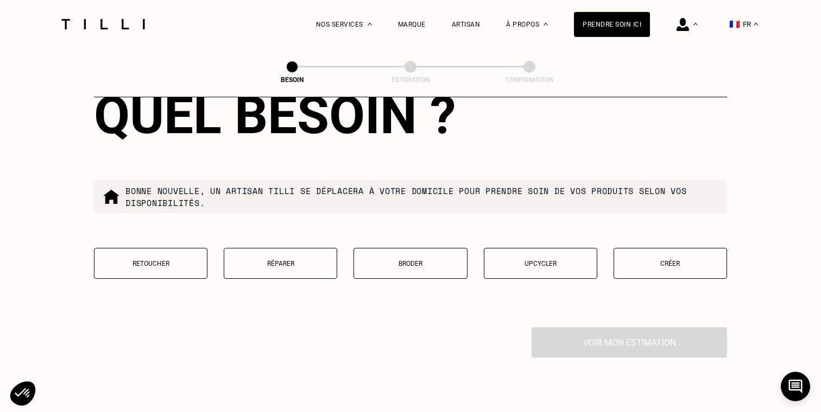
click at [171, 260] on p "Retoucher" at bounding box center [151, 264] width 102 height 8
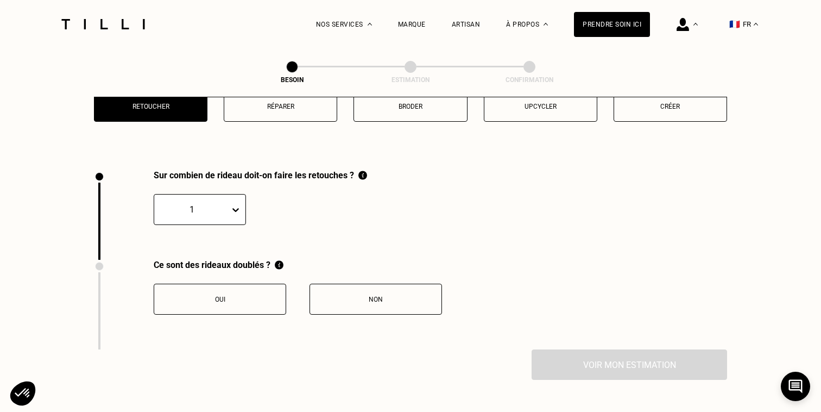
scroll to position [1195, 0]
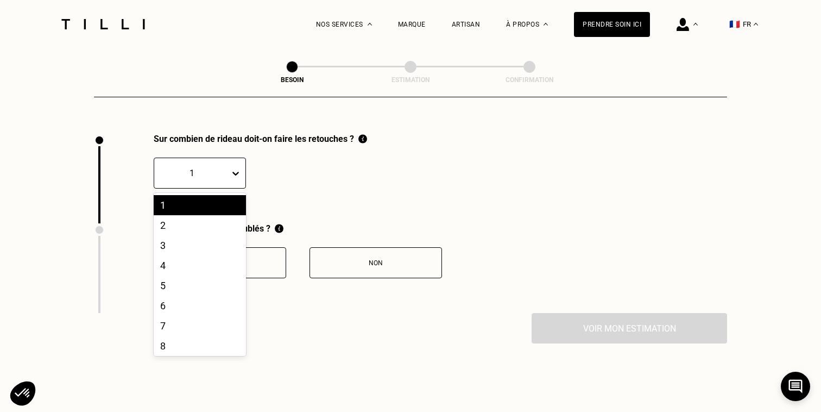
click at [232, 158] on div at bounding box center [238, 173] width 16 height 30
click at [191, 255] on div "4" at bounding box center [200, 265] width 92 height 20
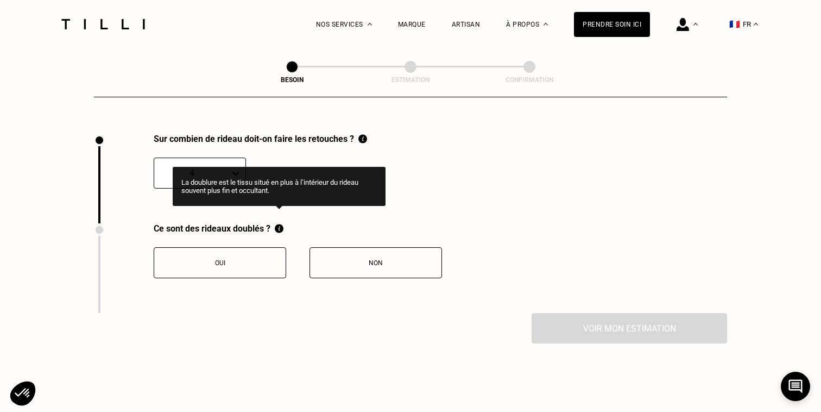
click at [280, 223] on img at bounding box center [279, 228] width 9 height 10
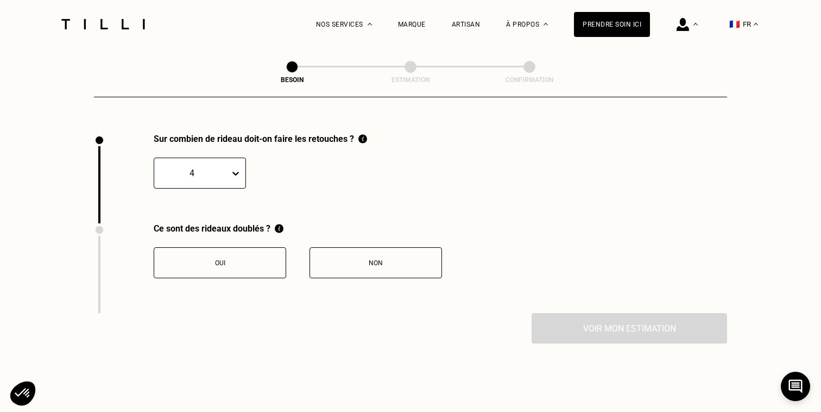
click at [226, 255] on button "Oui" at bounding box center [220, 262] width 133 height 31
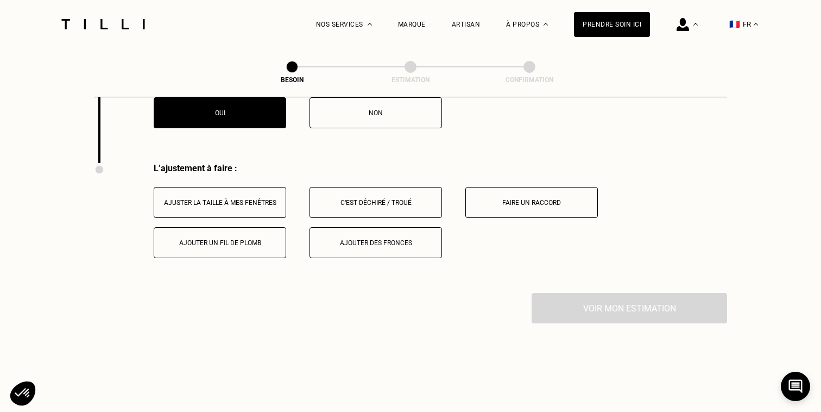
scroll to position [1374, 0]
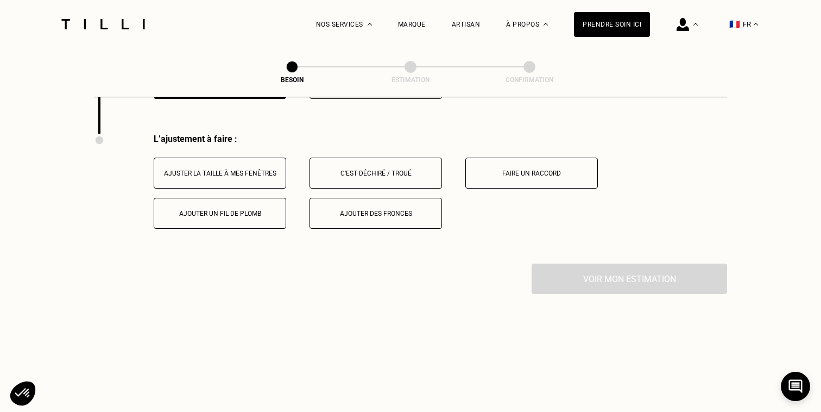
click at [237, 169] on div "Ajuster la taille à mes fenêtres" at bounding box center [220, 173] width 121 height 8
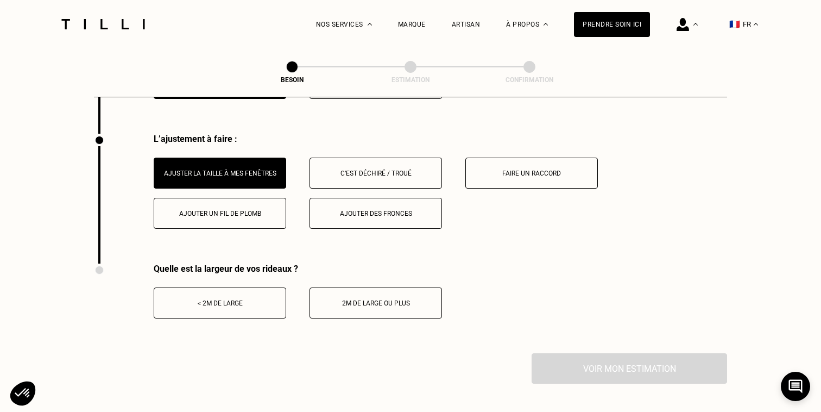
click at [393, 287] on button "2m de large ou plus" at bounding box center [376, 302] width 133 height 31
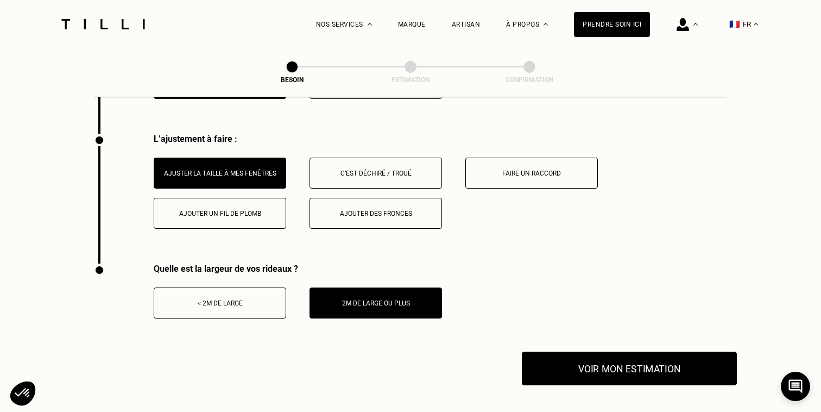
click at [605, 353] on button "Voir mon estimation" at bounding box center [629, 368] width 215 height 34
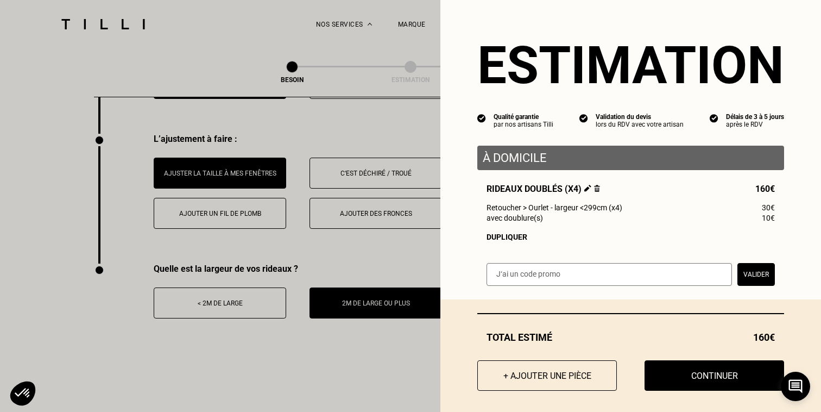
scroll to position [7, 0]
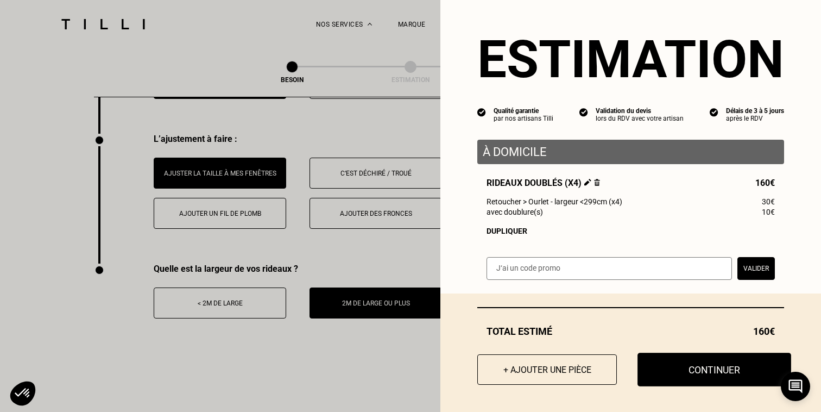
click at [701, 368] on button "Continuer" at bounding box center [715, 370] width 154 height 34
select select "FR"
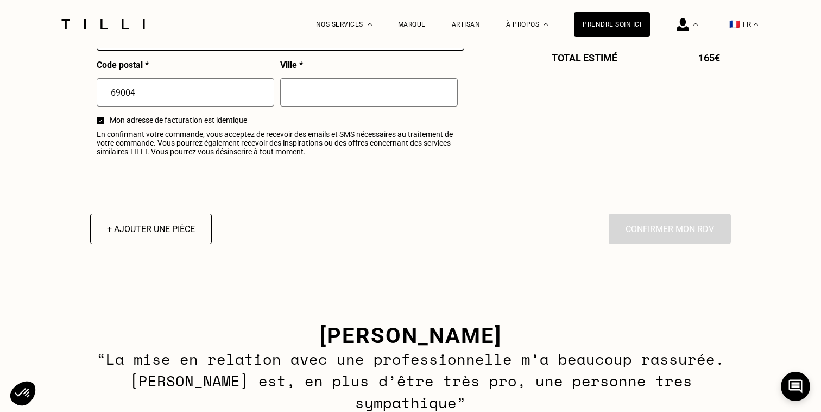
type input "06 59 63 99 37"
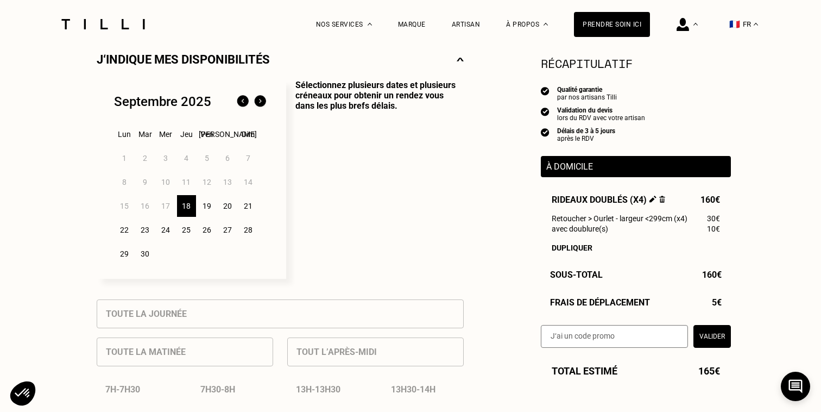
scroll to position [251, 0]
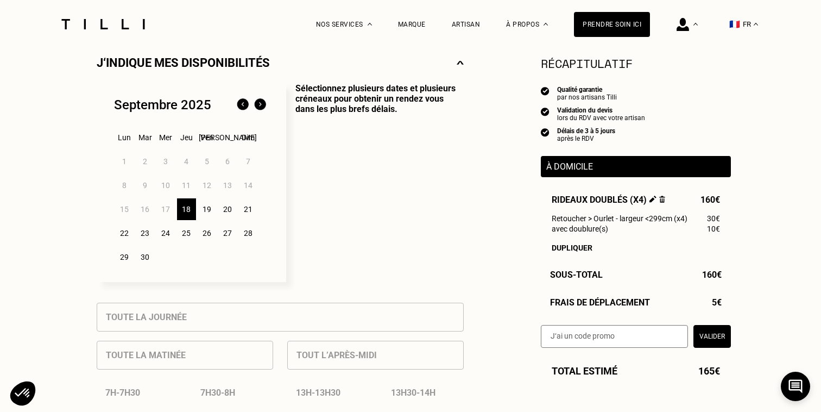
click at [186, 234] on div "25" at bounding box center [186, 233] width 19 height 22
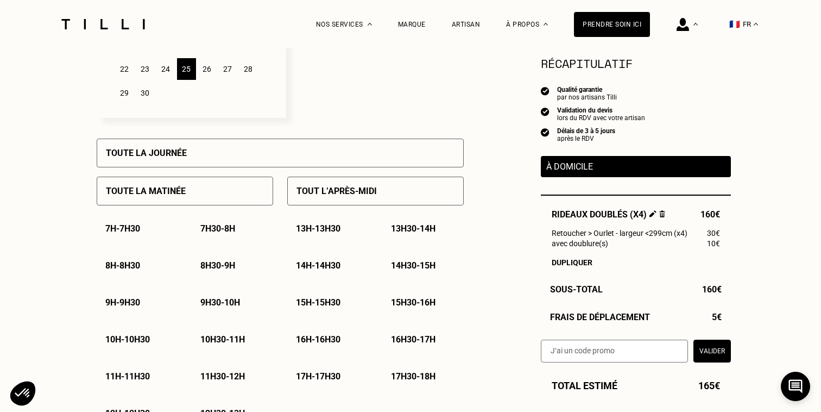
scroll to position [418, 0]
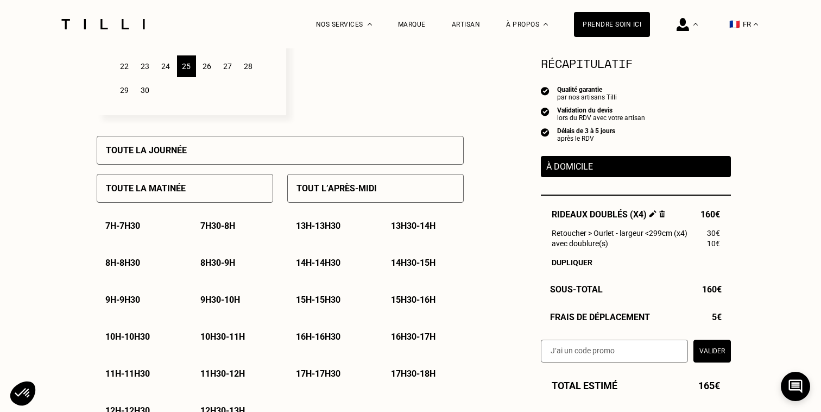
click at [117, 339] on p "10h - 10h30" at bounding box center [127, 336] width 45 height 10
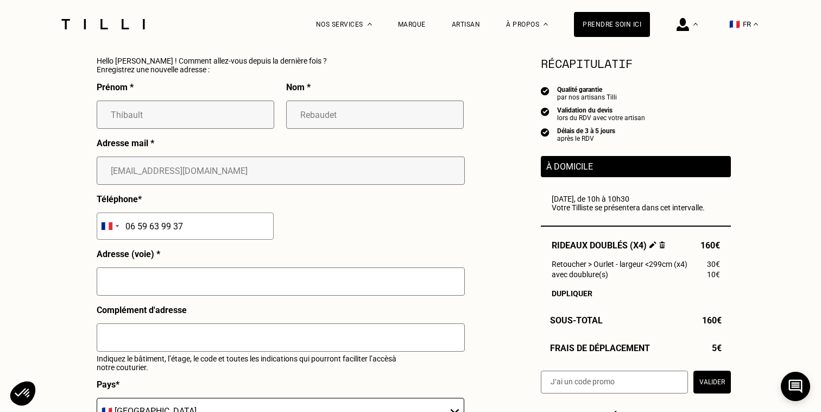
scroll to position [1022, 0]
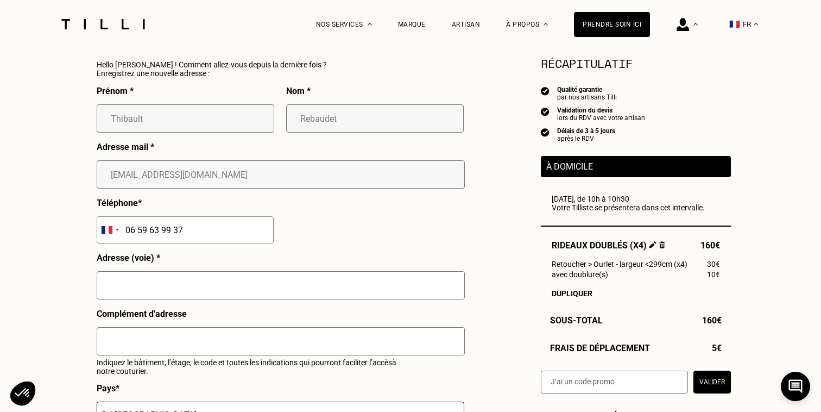
click at [247, 283] on input "text" at bounding box center [281, 285] width 368 height 28
type input "[STREET_ADDRESS][PERSON_NAME]"
type input "[GEOGRAPHIC_DATA]"
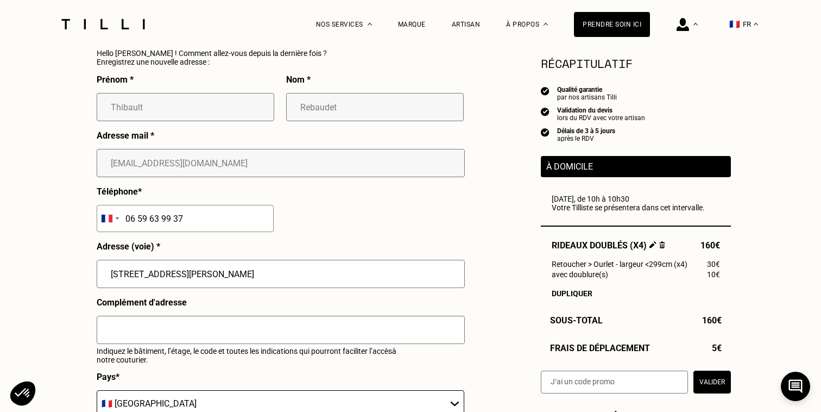
scroll to position [1038, 0]
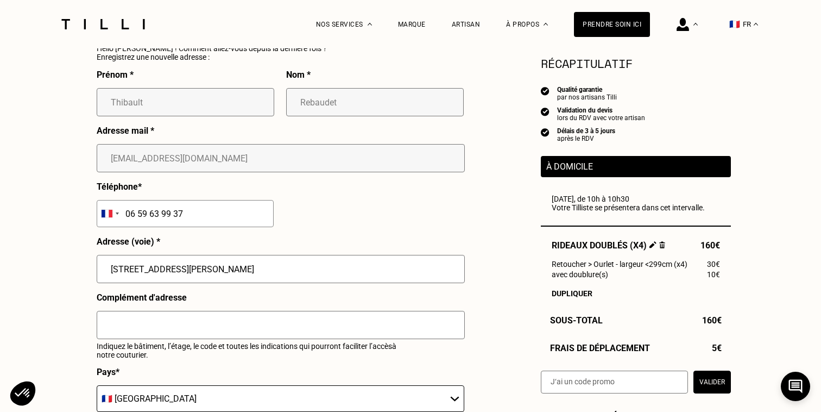
click at [170, 323] on input "text" at bounding box center [281, 325] width 368 height 28
type input "Impasse DEVIC"
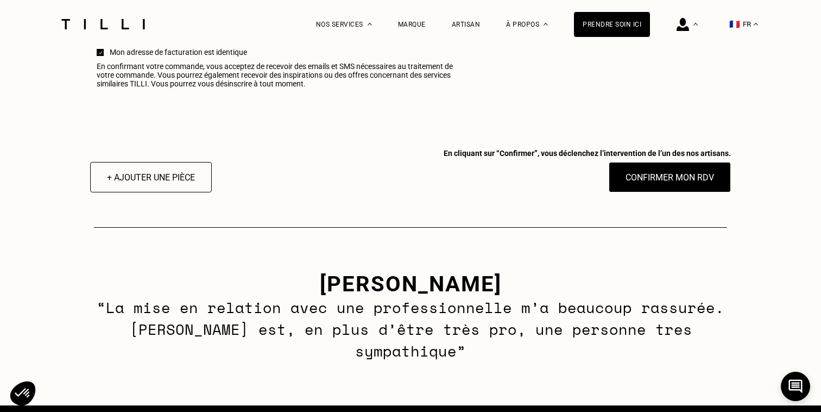
scroll to position [1475, 0]
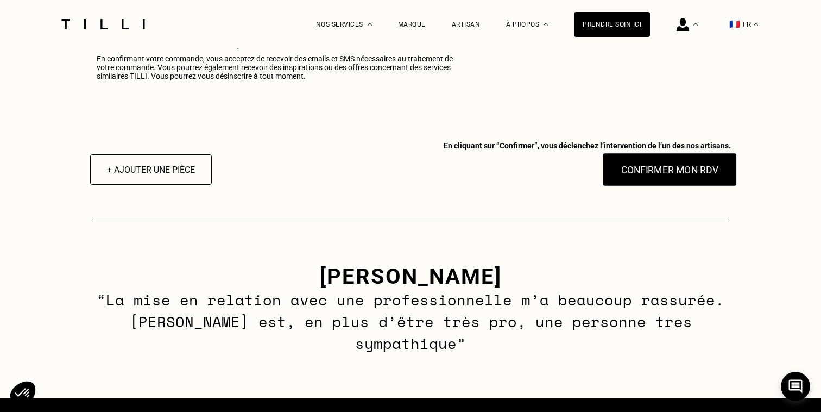
click at [672, 178] on button "Confirmer mon RDV" at bounding box center [670, 170] width 135 height 34
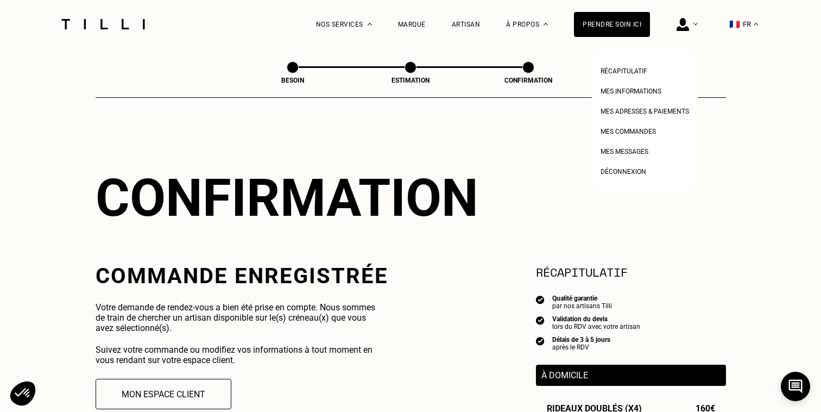
click at [693, 22] on div at bounding box center [687, 24] width 21 height 48
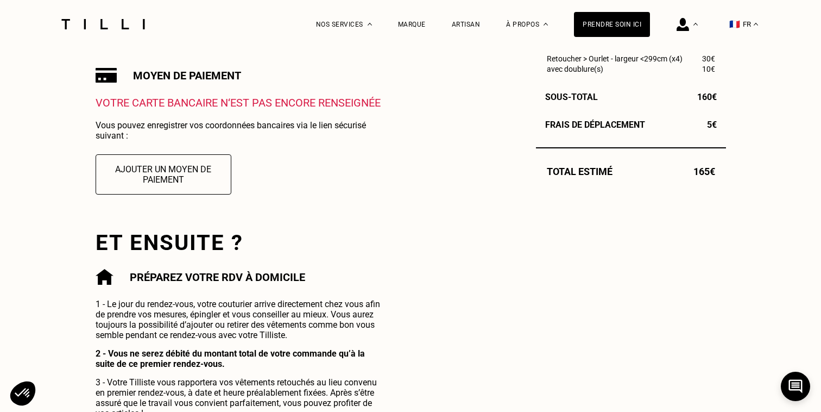
scroll to position [367, 0]
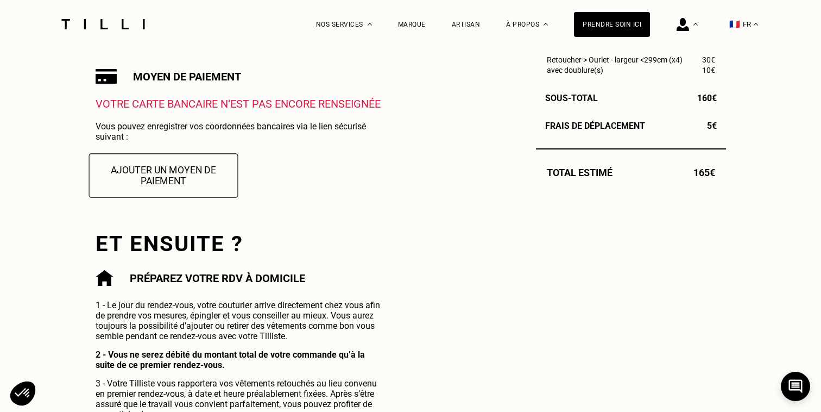
click at [188, 173] on button "Ajouter un moyen de paiement" at bounding box center [163, 175] width 149 height 44
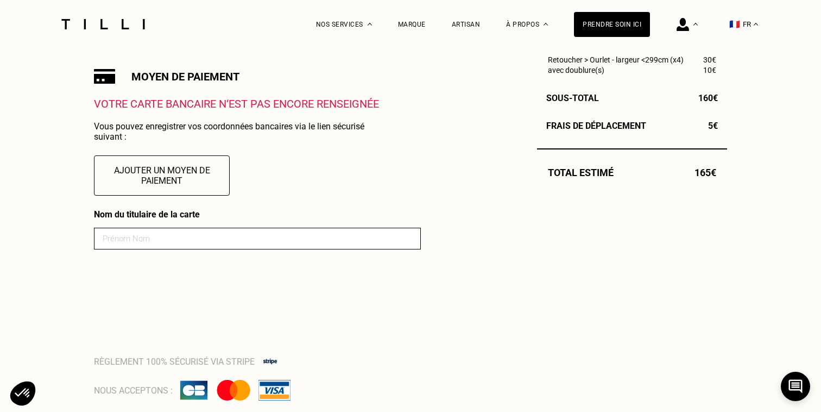
click at [153, 244] on input at bounding box center [257, 239] width 327 height 22
type input "REBAUDET"
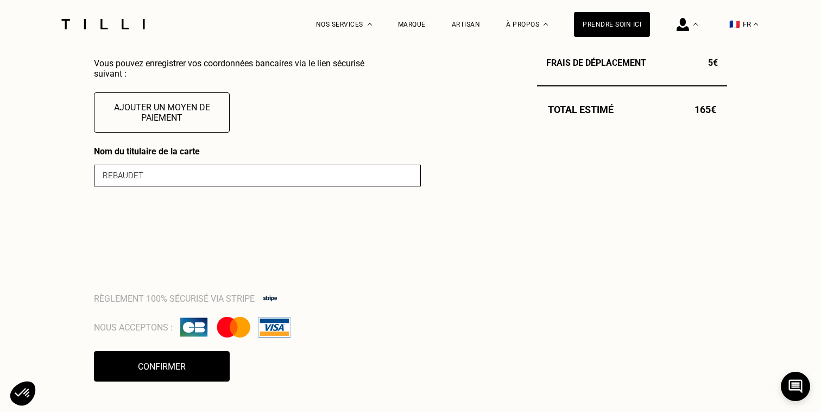
scroll to position [431, 0]
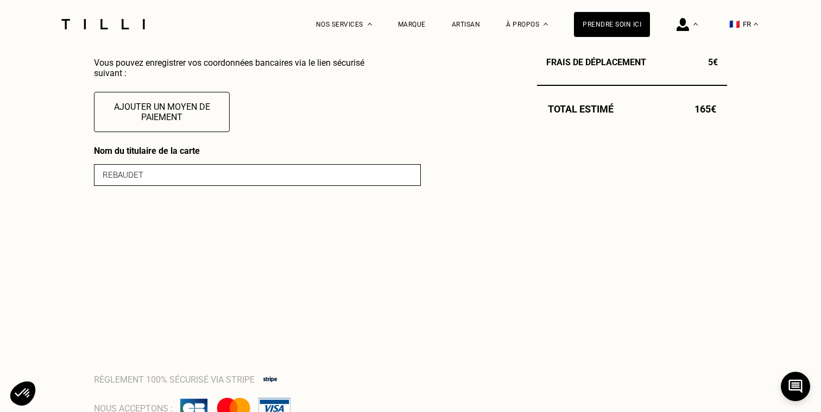
click at [481, 312] on div "Commande enregistrée Votre demande de rendez-vous a bien été prise en compte. N…" at bounding box center [410, 259] width 633 height 854
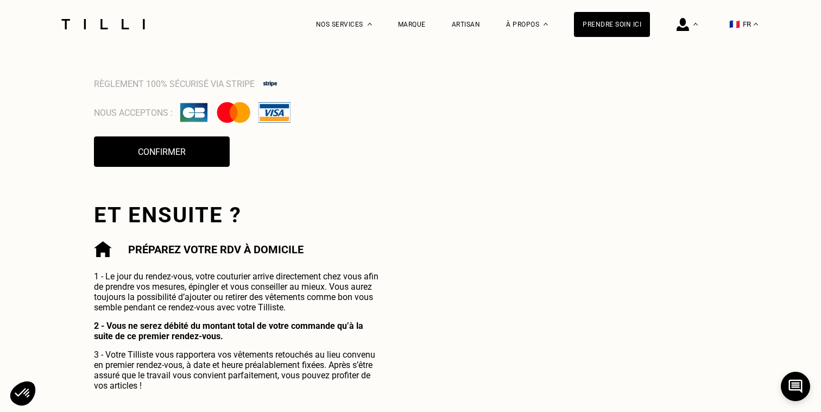
scroll to position [731, 0]
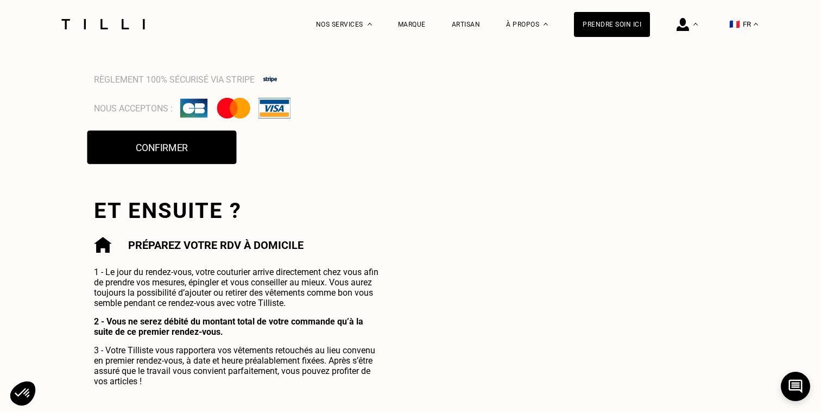
click at [173, 145] on button "Confirmer" at bounding box center [161, 148] width 149 height 34
